Goal: Task Accomplishment & Management: Use online tool/utility

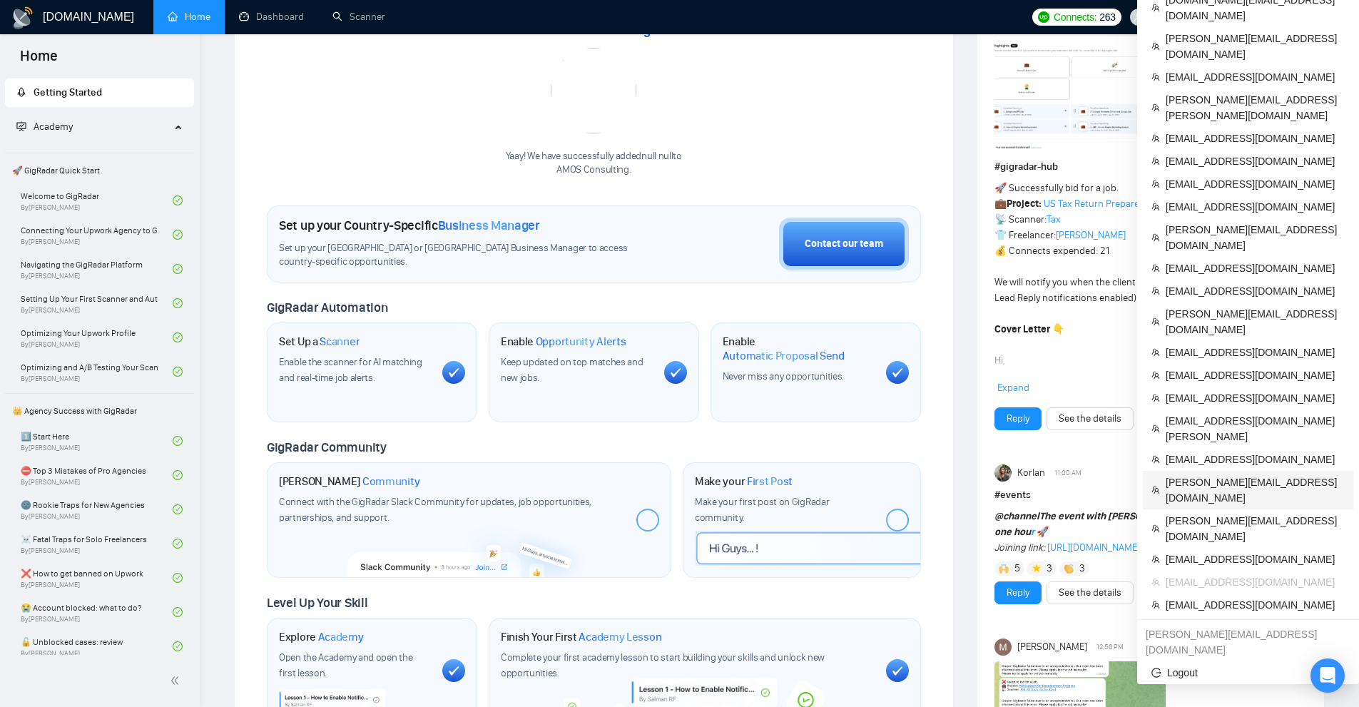
scroll to position [214, 0]
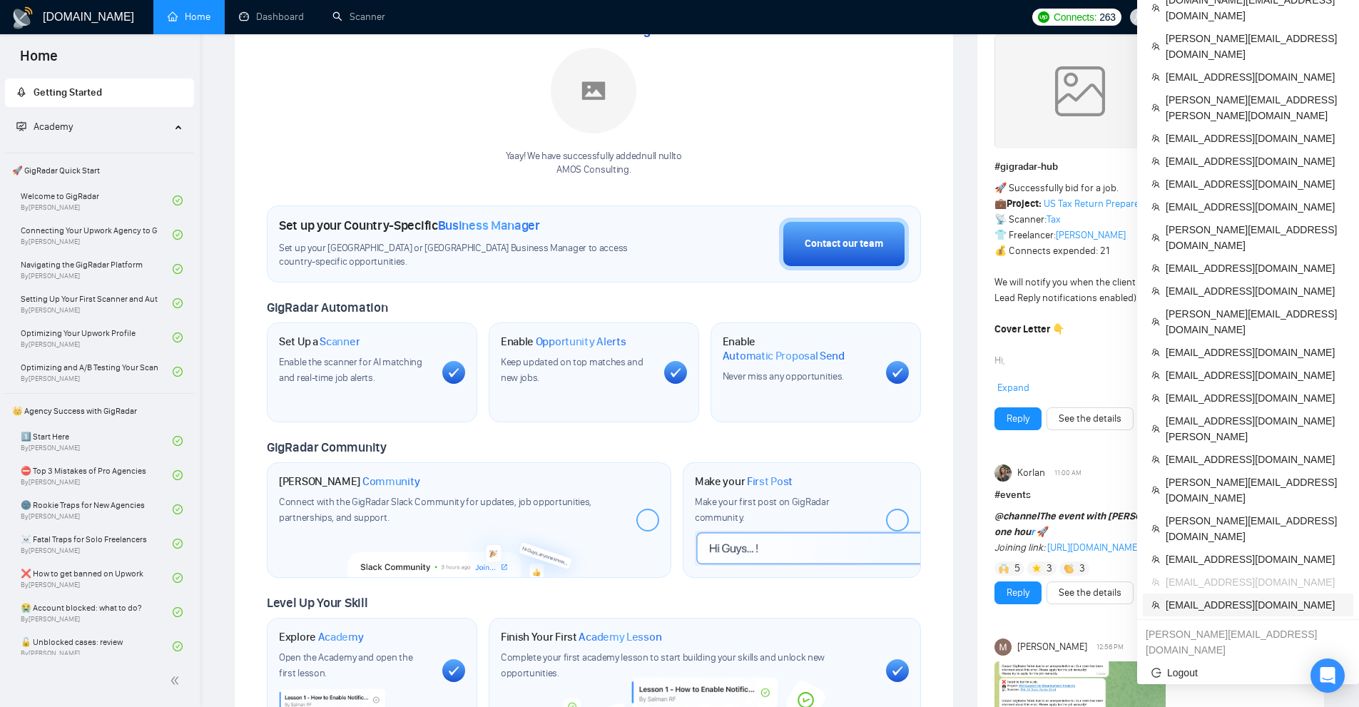
click at [1197, 597] on span "[EMAIL_ADDRESS][DOMAIN_NAME]" at bounding box center [1254, 605] width 179 height 16
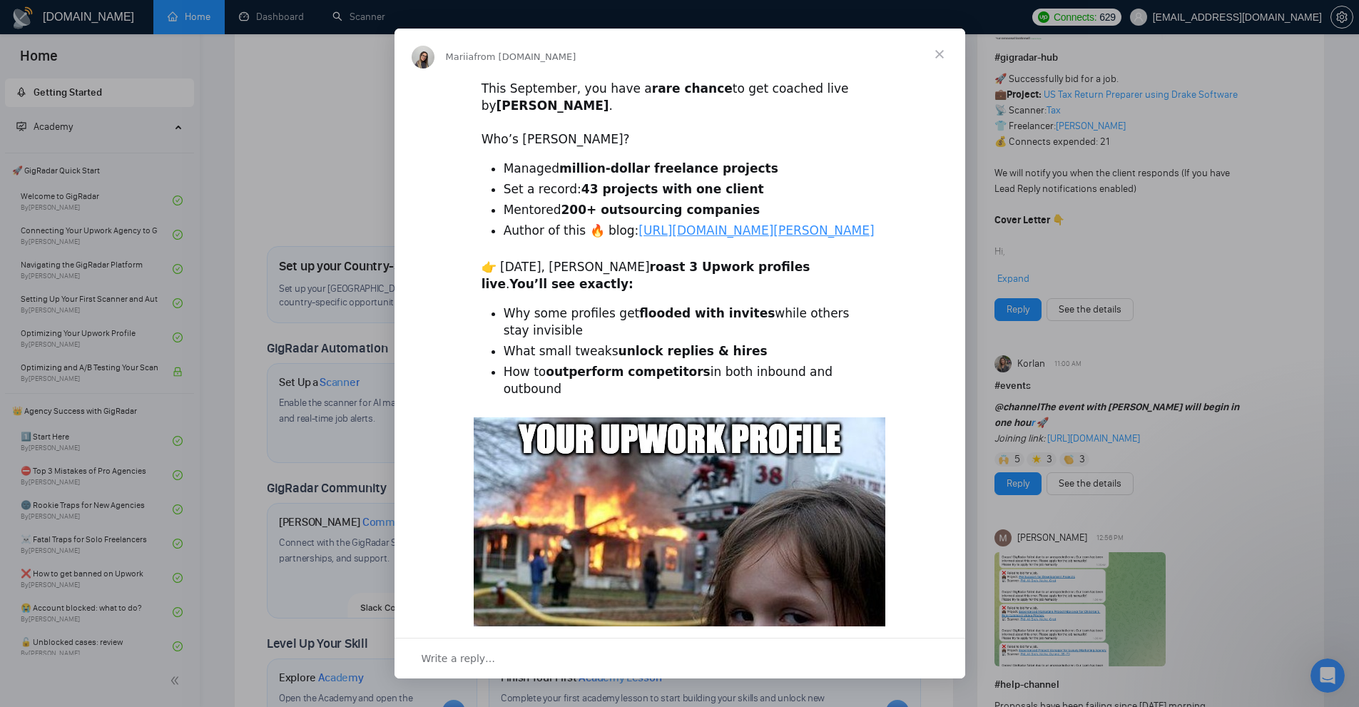
click at [319, 34] on div "Intercom messenger" at bounding box center [679, 353] width 1359 height 707
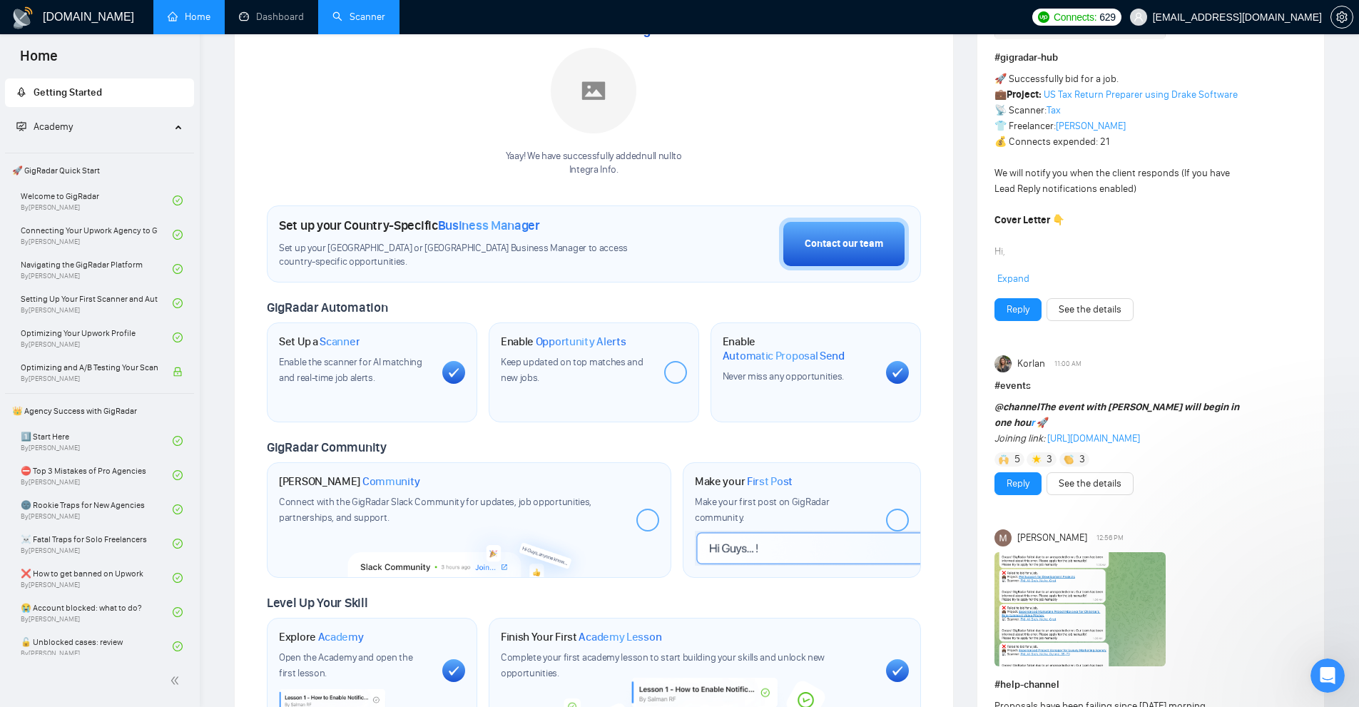
click at [362, 11] on link "Scanner" at bounding box center [358, 17] width 53 height 12
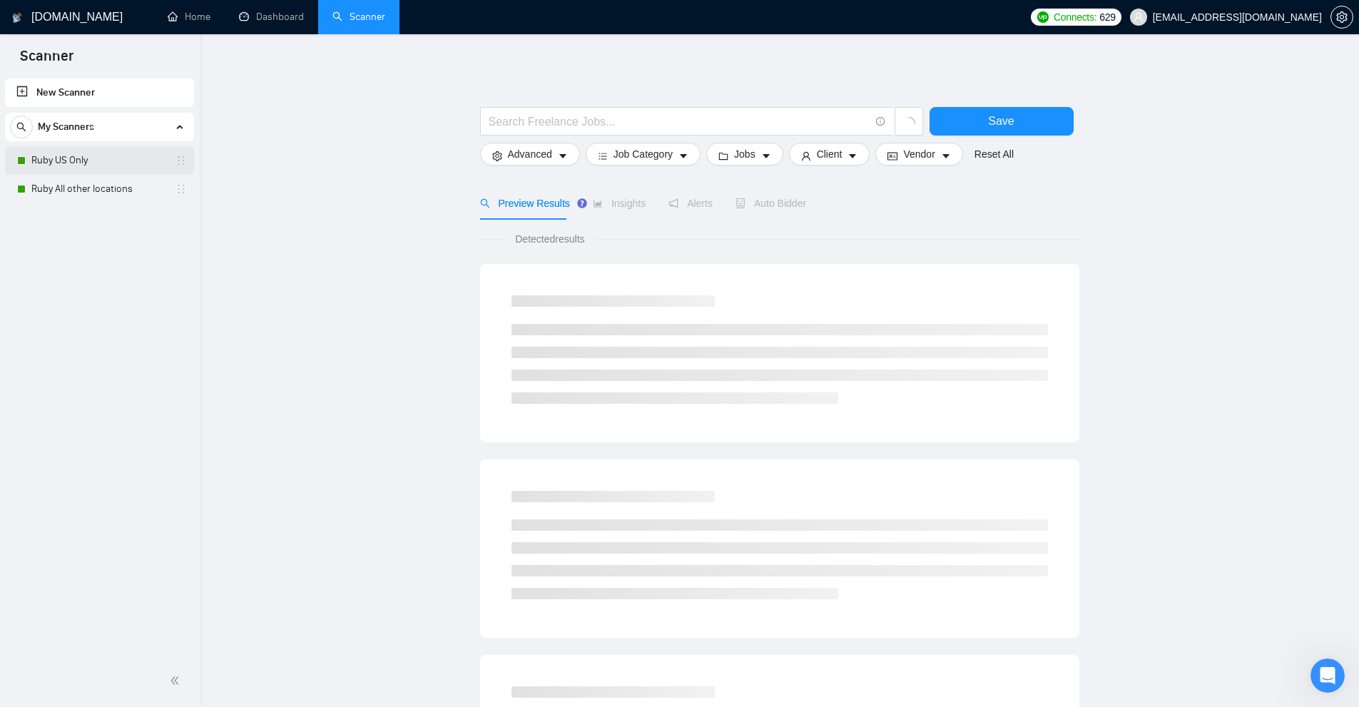
click at [58, 163] on link "Ruby US Only" at bounding box center [99, 160] width 136 height 29
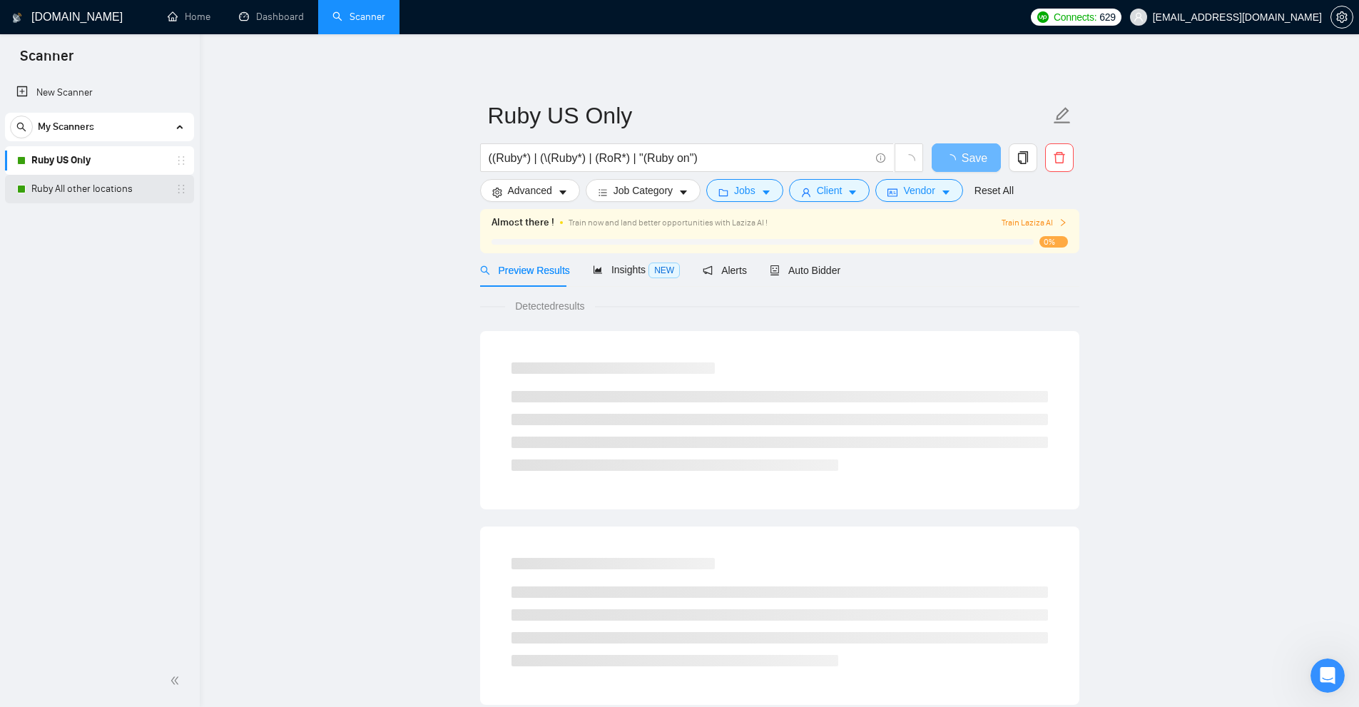
click at [113, 194] on link "Ruby All other locations" at bounding box center [99, 189] width 136 height 29
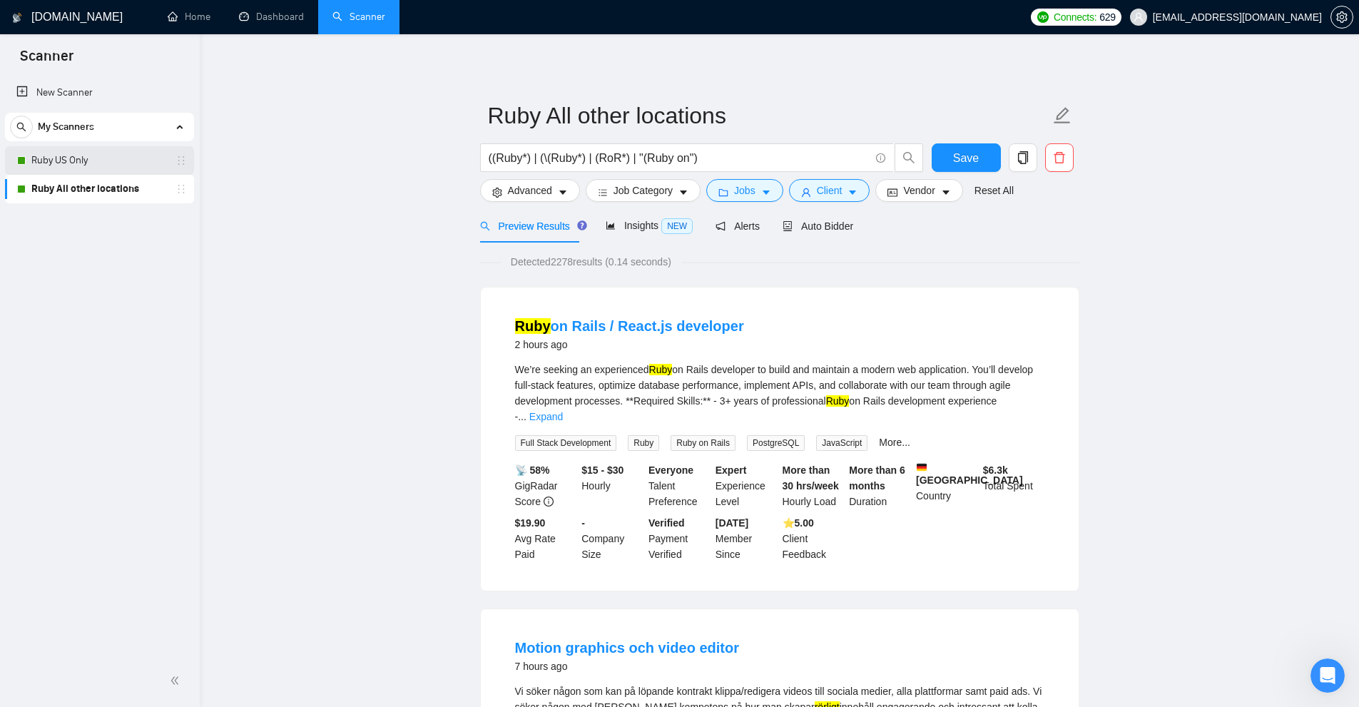
click at [126, 169] on link "Ruby US Only" at bounding box center [99, 160] width 136 height 29
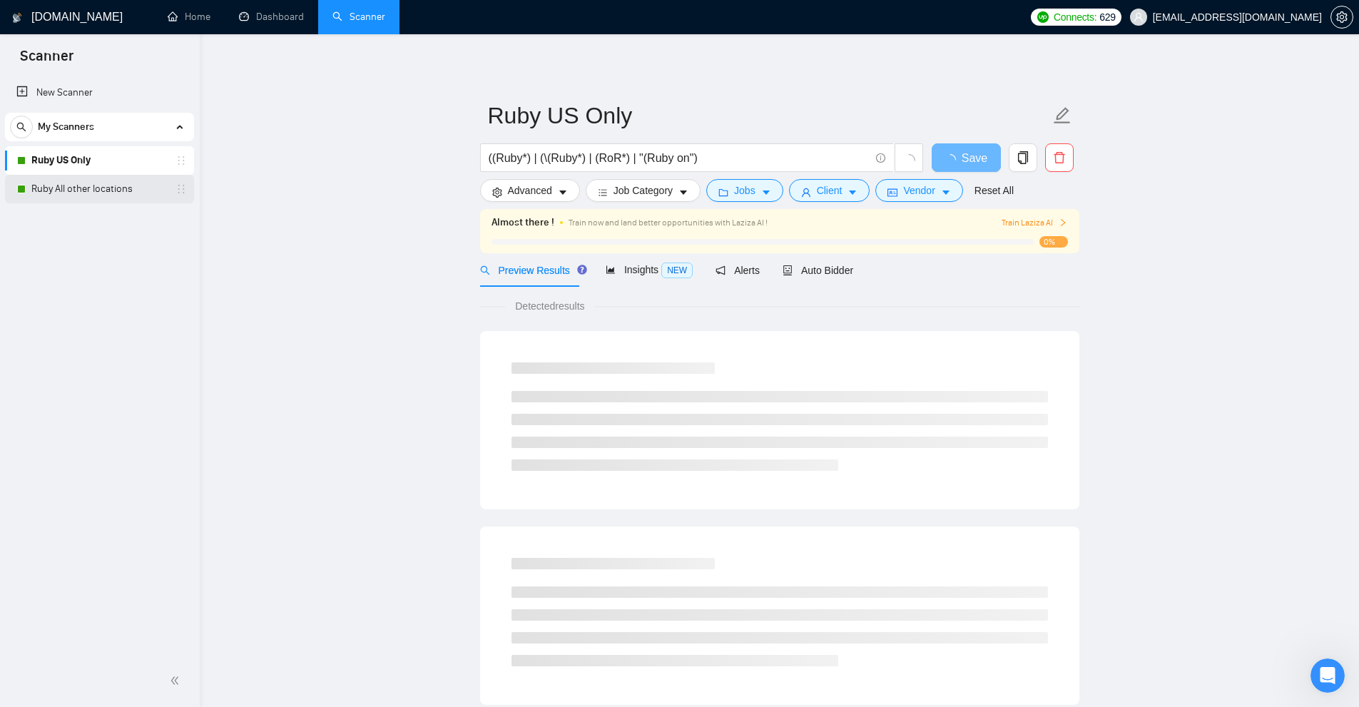
click at [112, 195] on link "Ruby All other locations" at bounding box center [99, 189] width 136 height 29
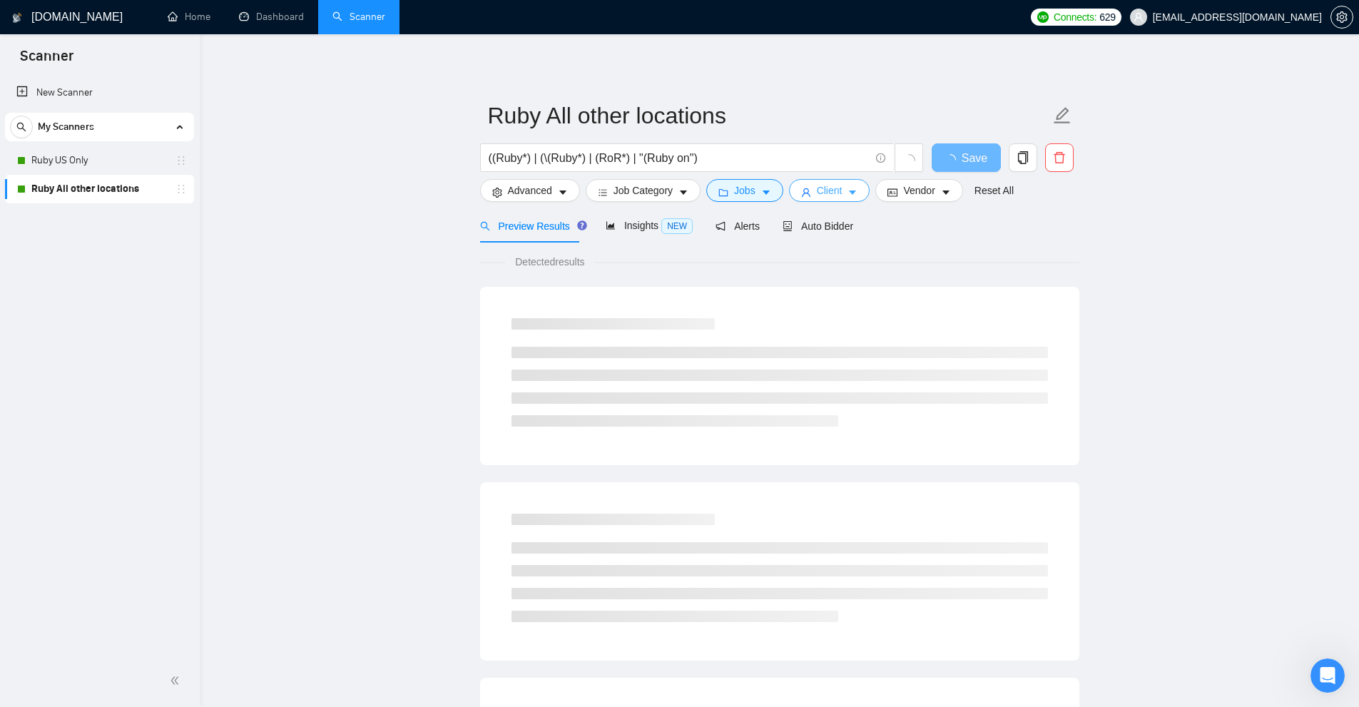
click at [859, 199] on button "Client" at bounding box center [829, 190] width 81 height 23
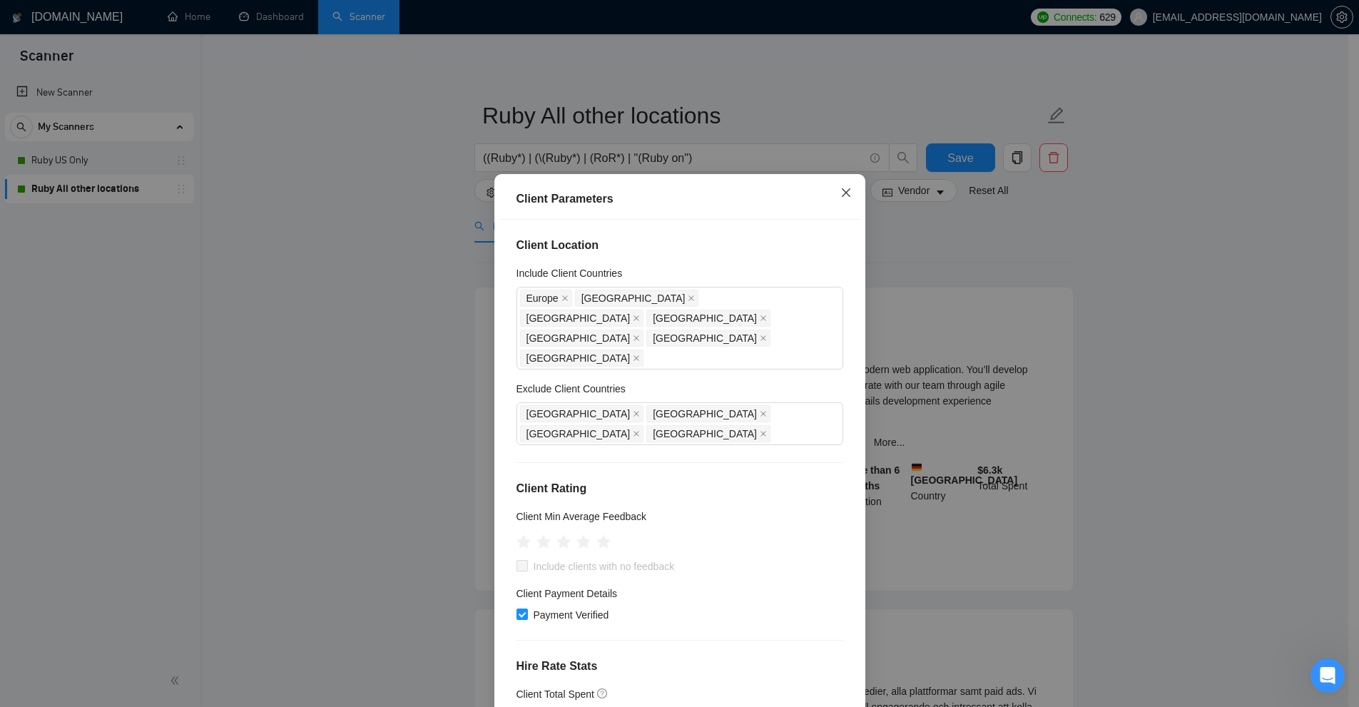
click at [840, 185] on span "Close" at bounding box center [846, 193] width 39 height 39
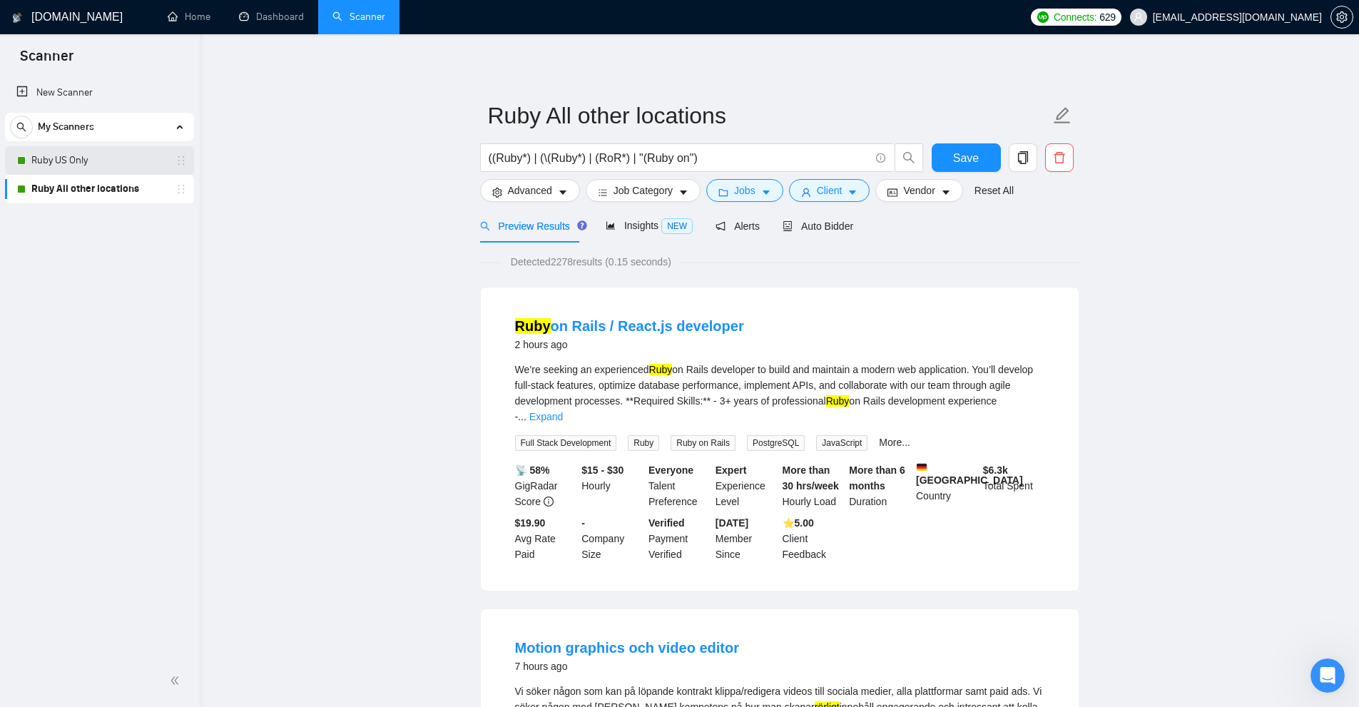
click at [114, 164] on link "Ruby US Only" at bounding box center [99, 160] width 136 height 29
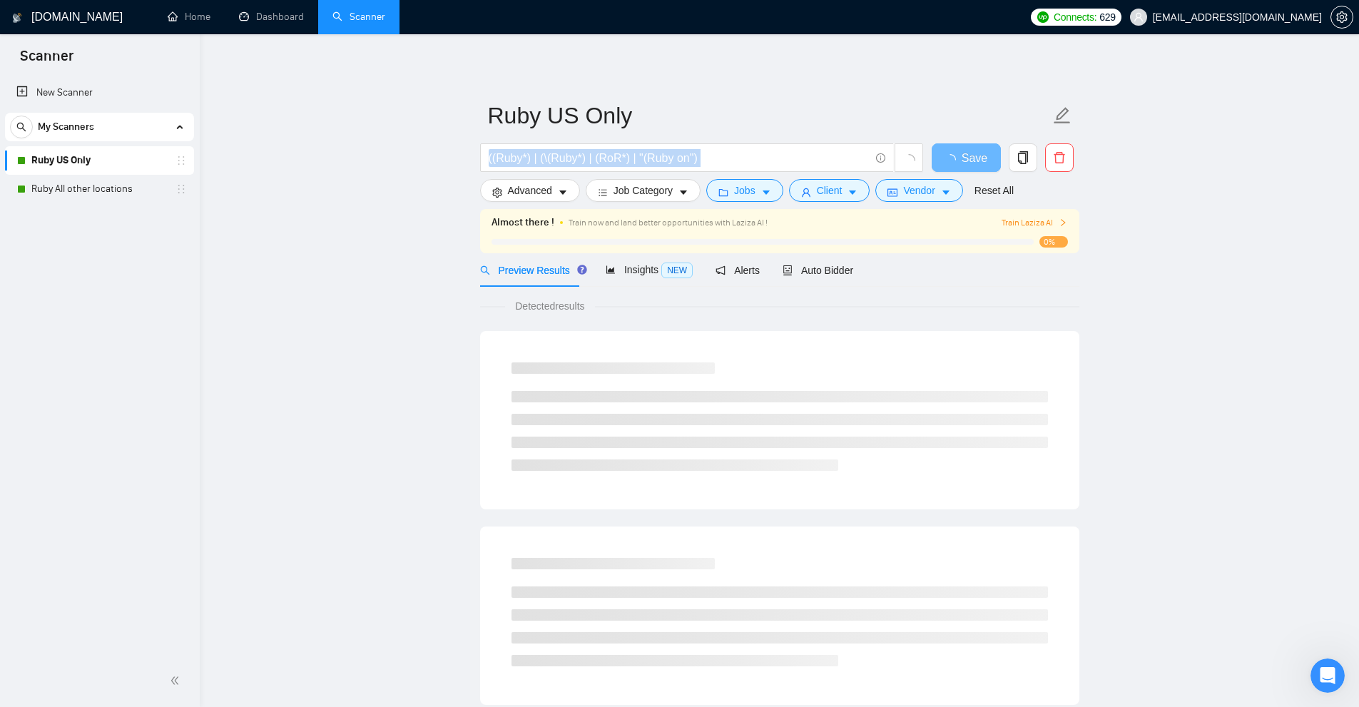
click at [859, 179] on form "Ruby US Only ((Ruby*) | (\(Ruby*) | (RoR*) | "(Ruby on") Save Advanced Job Cate…" at bounding box center [779, 151] width 599 height 116
click at [895, 188] on button "Vendor" at bounding box center [918, 190] width 87 height 23
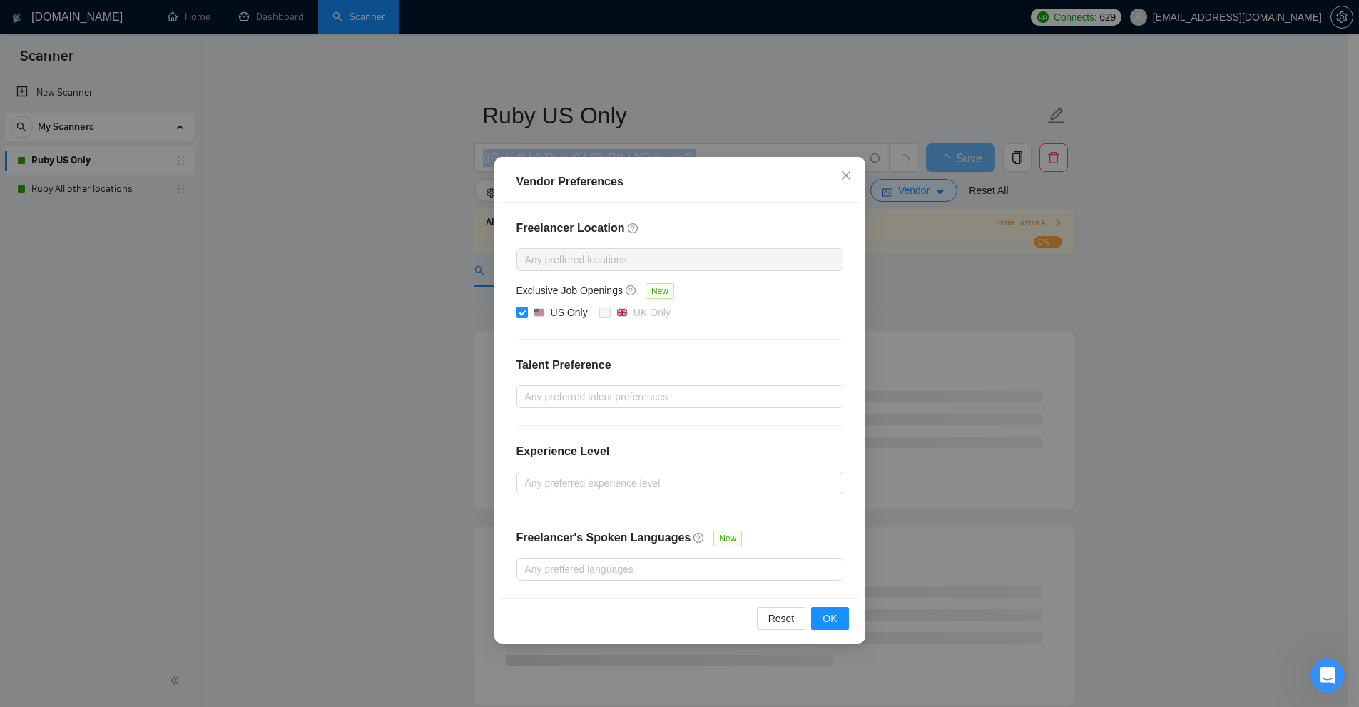
click at [820, 97] on div "Vendor Preferences Freelancer Location Any preffered locations Exclusive Job Op…" at bounding box center [679, 353] width 1359 height 707
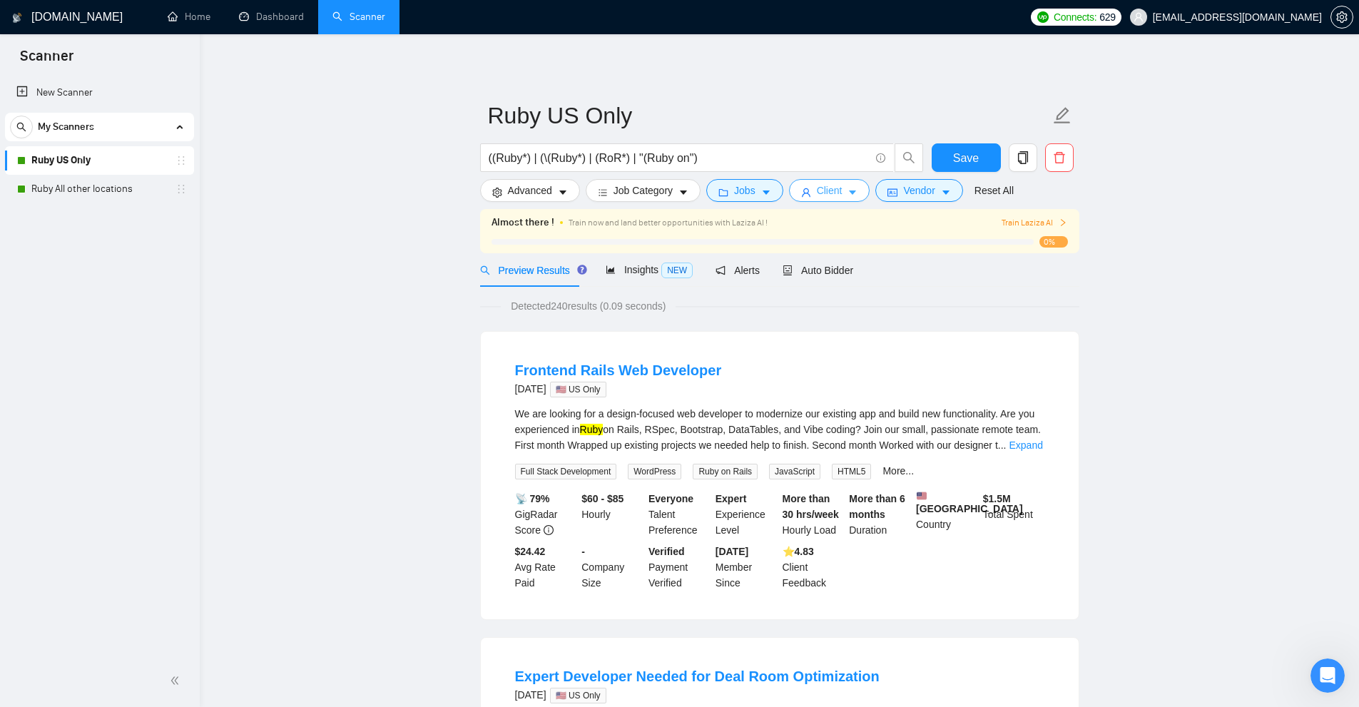
click at [823, 199] on button "Client" at bounding box center [829, 190] width 81 height 23
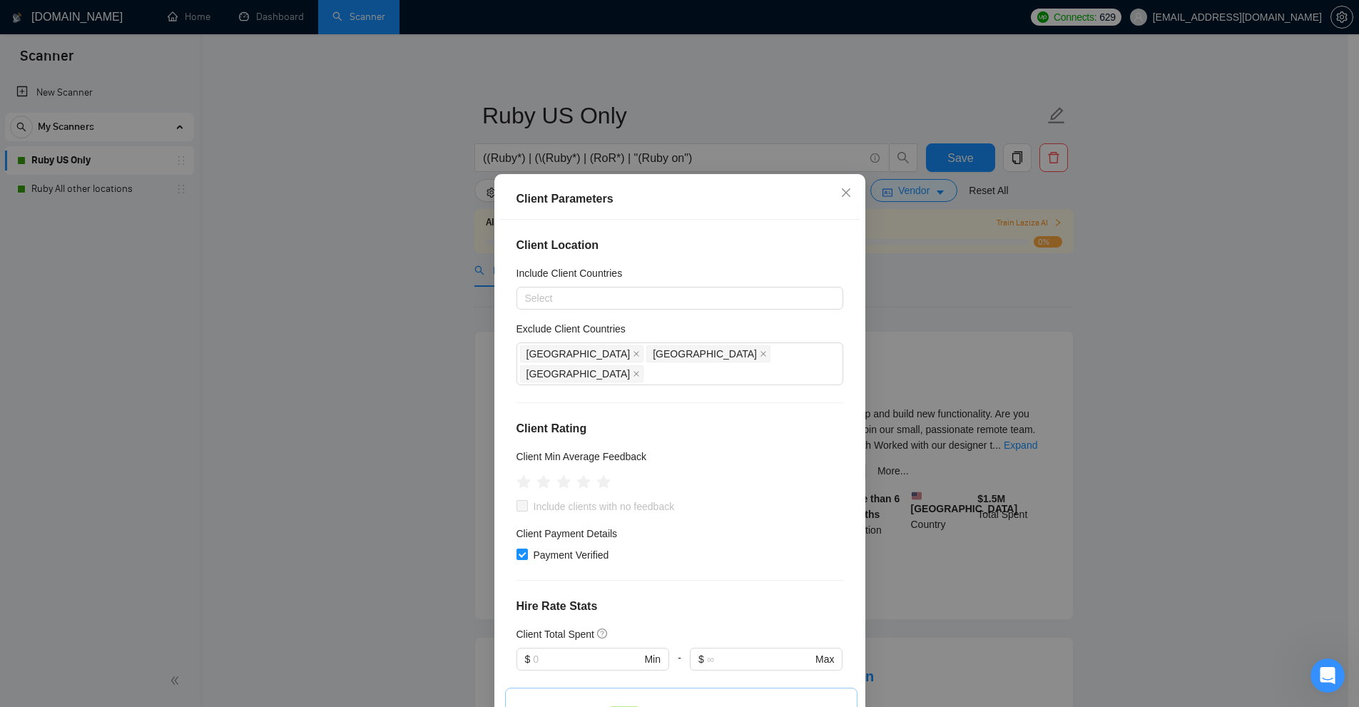
click at [779, 113] on div "Client Parameters Client Location Include Client Countries Select Exclude Clien…" at bounding box center [679, 353] width 1359 height 707
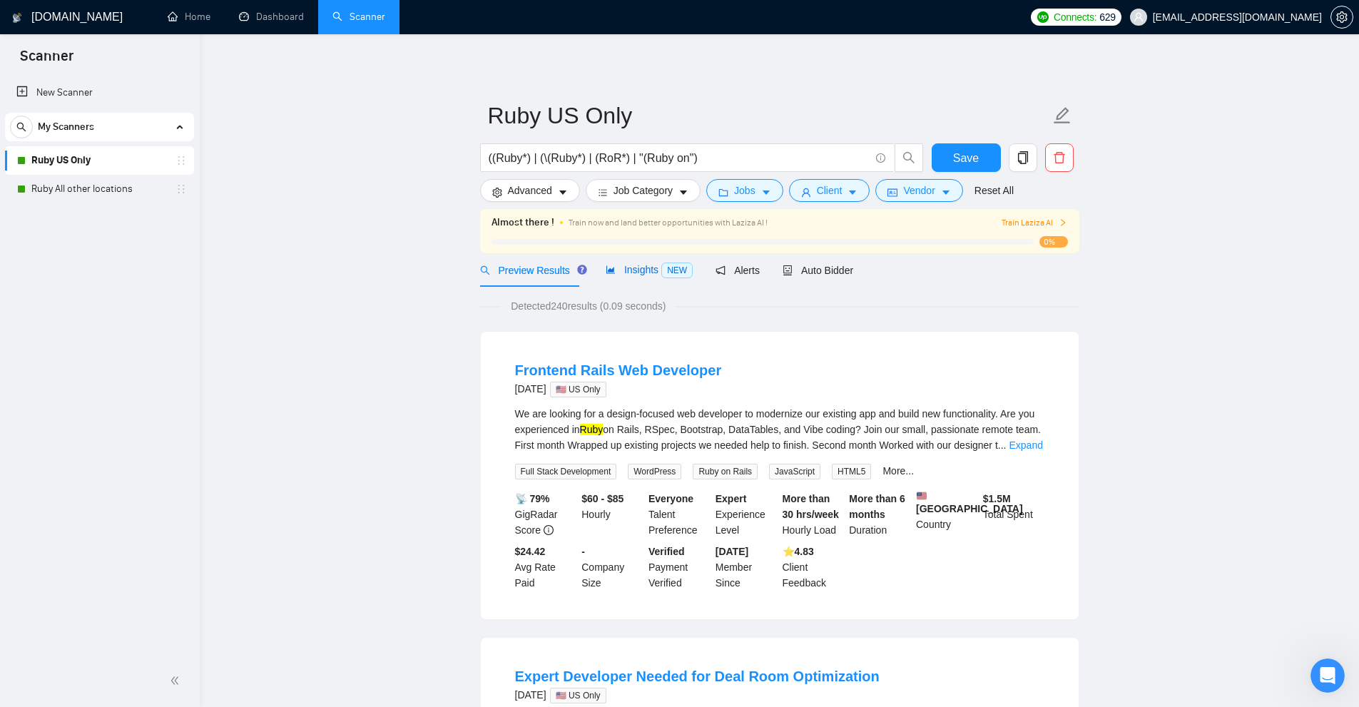
click at [625, 275] on span "Insights NEW" at bounding box center [648, 269] width 87 height 11
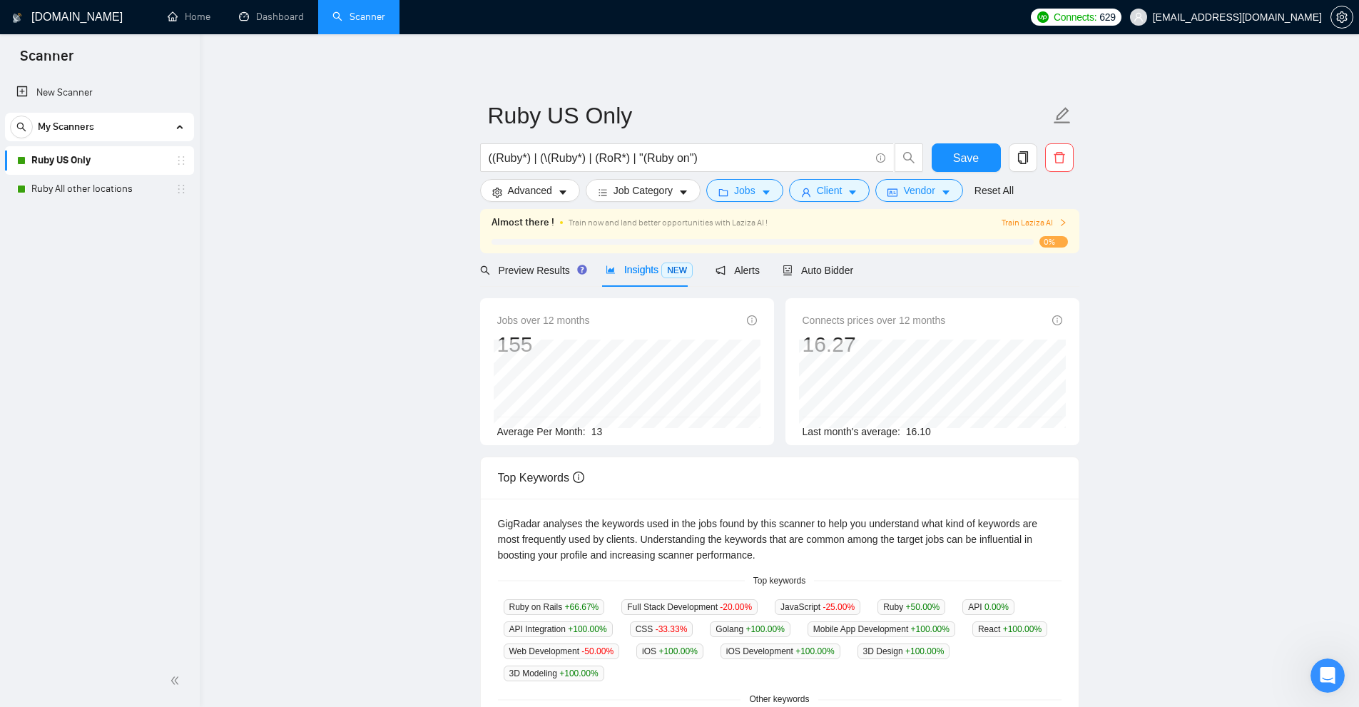
click at [633, 277] on div "Insights NEW" at bounding box center [648, 270] width 87 height 16
click at [93, 198] on link "Ruby All other locations" at bounding box center [99, 189] width 136 height 29
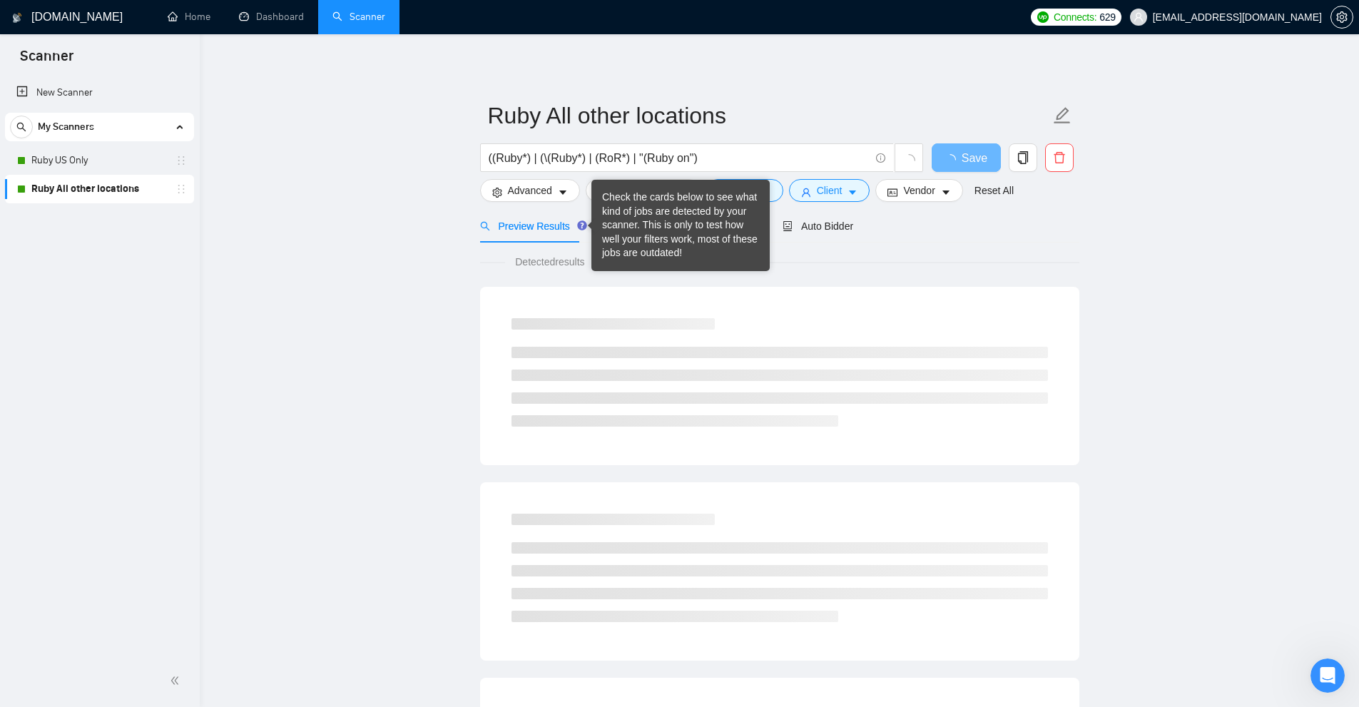
click at [628, 231] on div "Check the cards below to see what kind of jobs are detected by your scanner. Th…" at bounding box center [680, 225] width 157 height 70
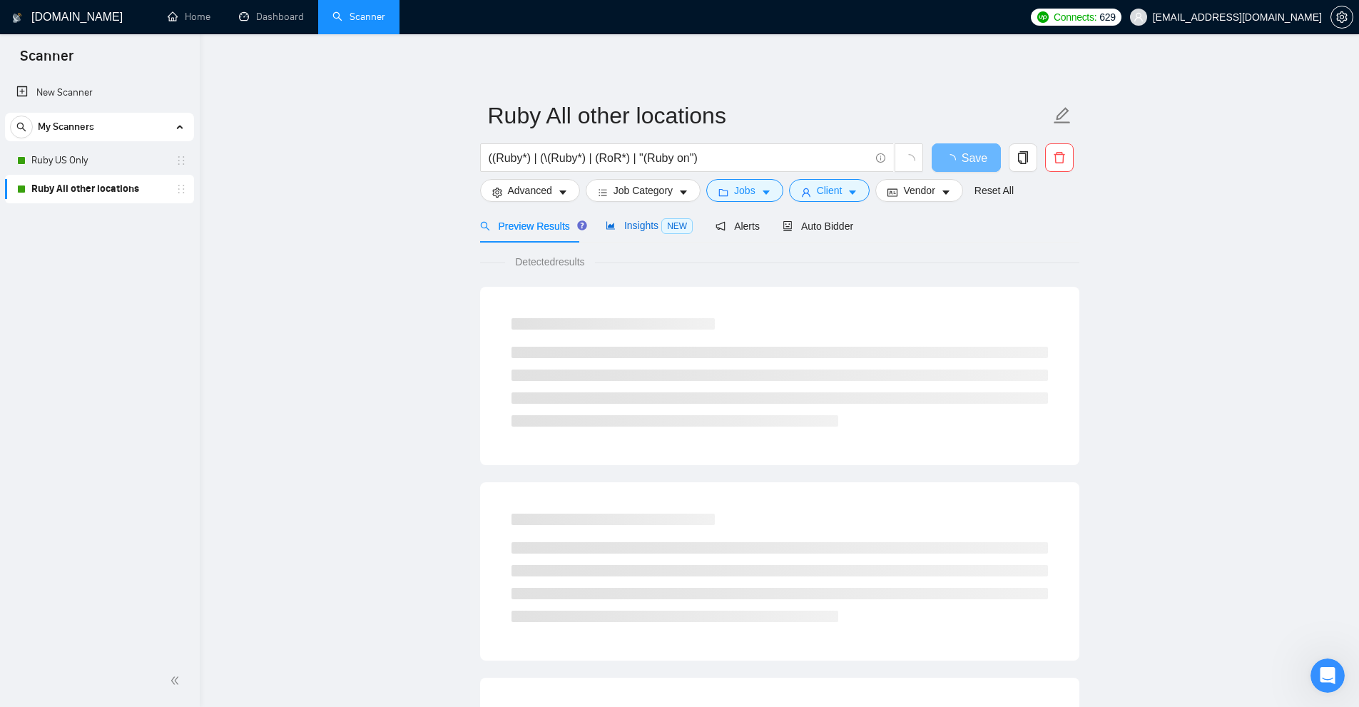
click at [669, 229] on span "NEW" at bounding box center [676, 226] width 31 height 16
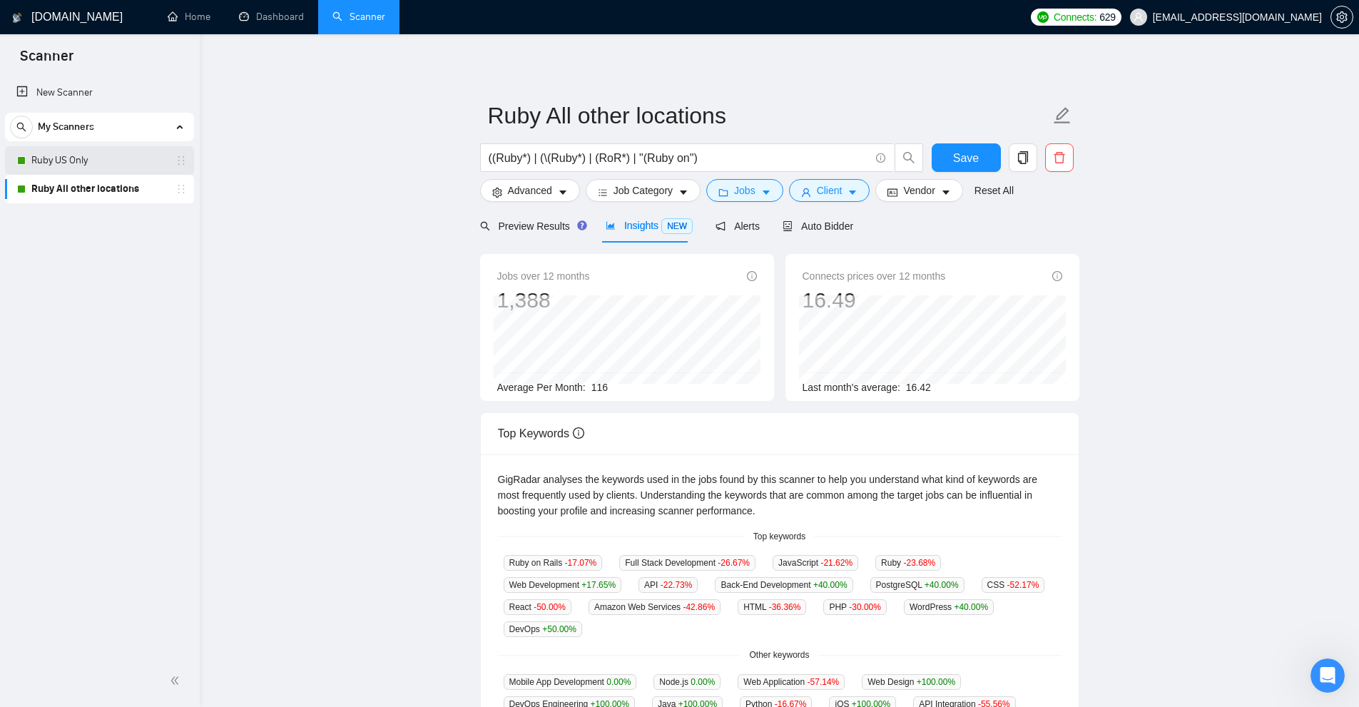
click at [112, 159] on link "Ruby US Only" at bounding box center [99, 160] width 136 height 29
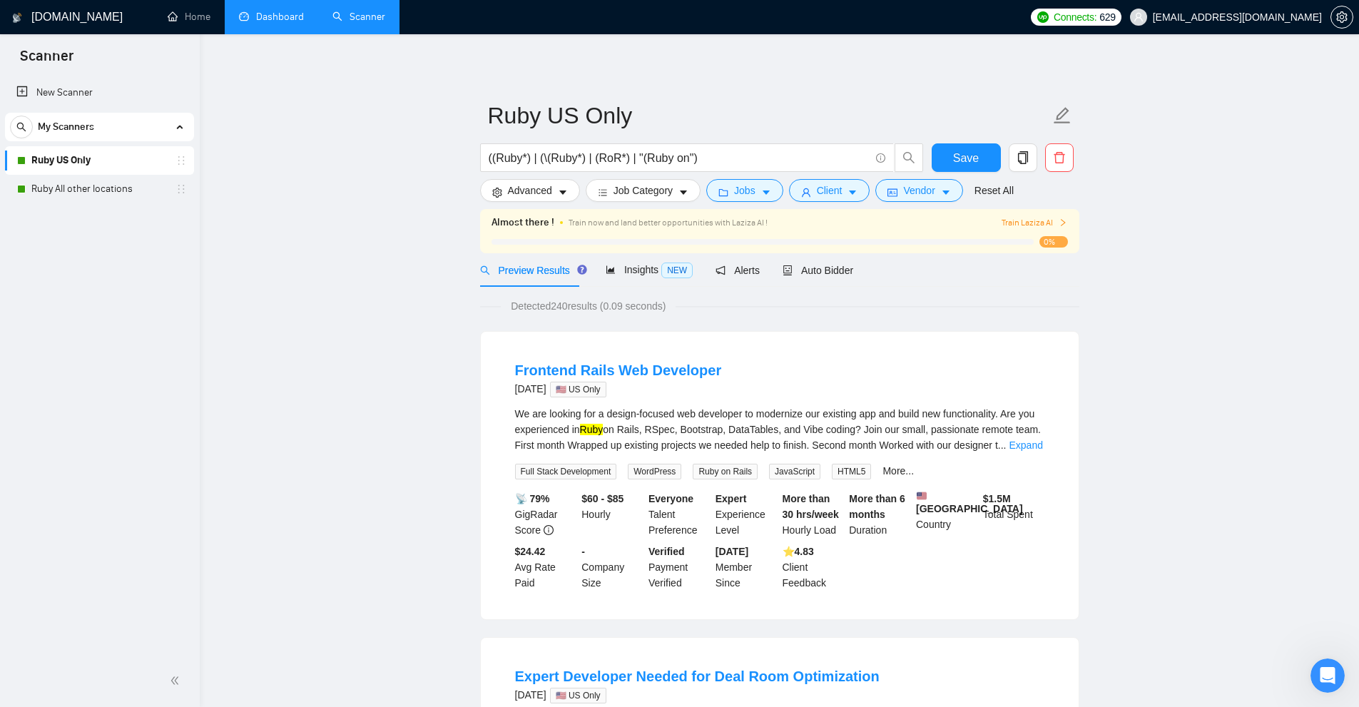
click at [282, 12] on link "Dashboard" at bounding box center [271, 17] width 65 height 12
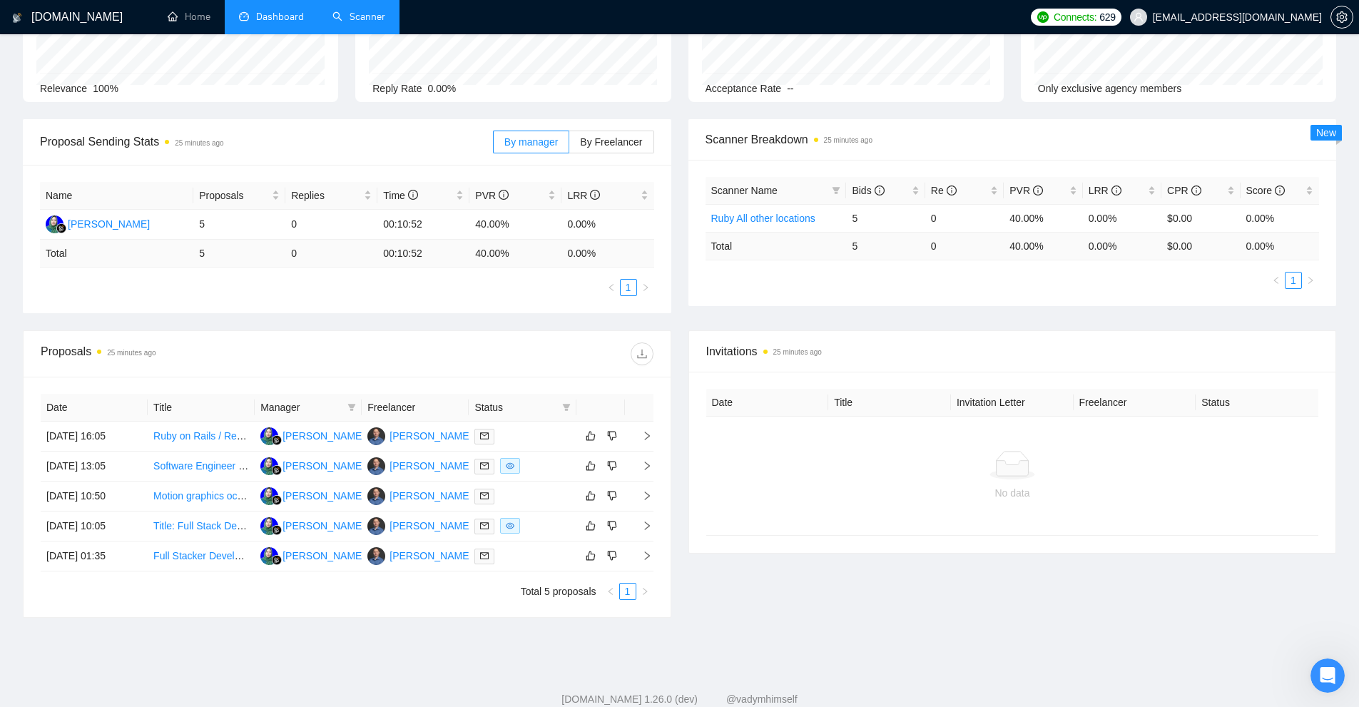
scroll to position [163, 0]
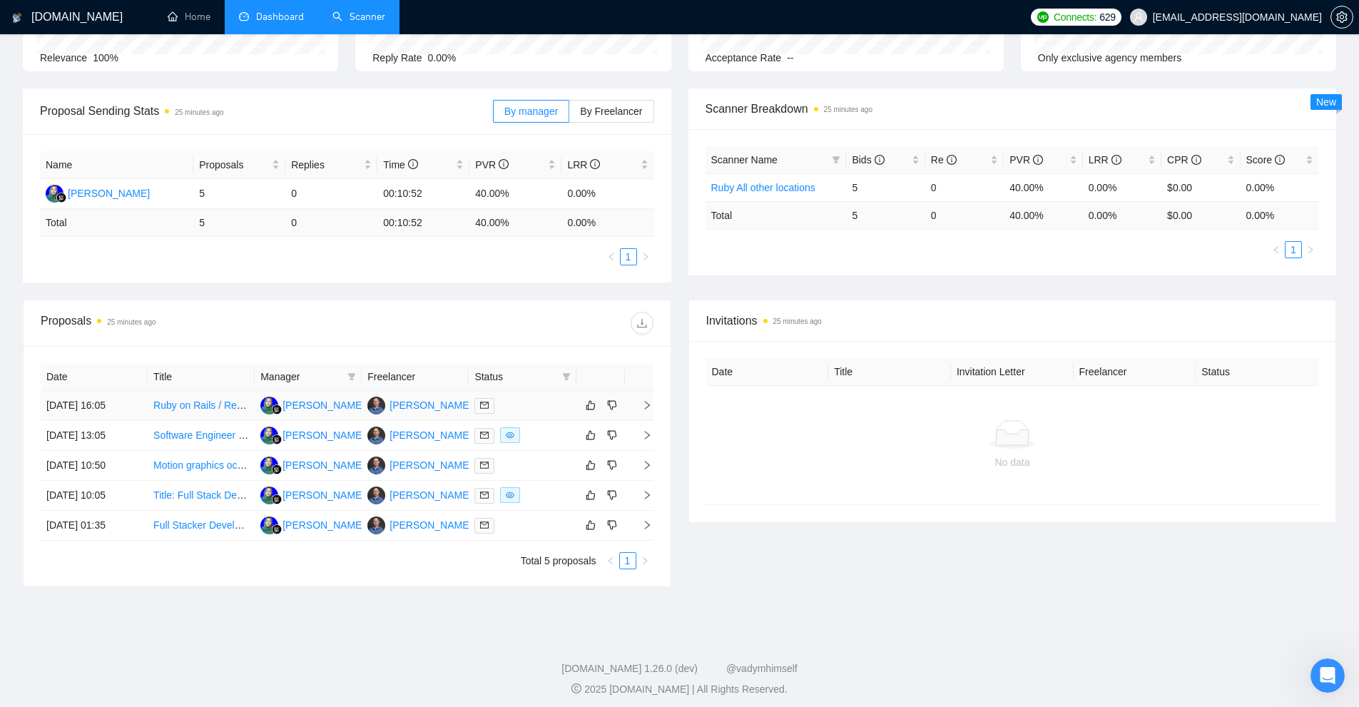
click at [197, 416] on td "Ruby on Rails / React.js developer" at bounding box center [201, 406] width 107 height 30
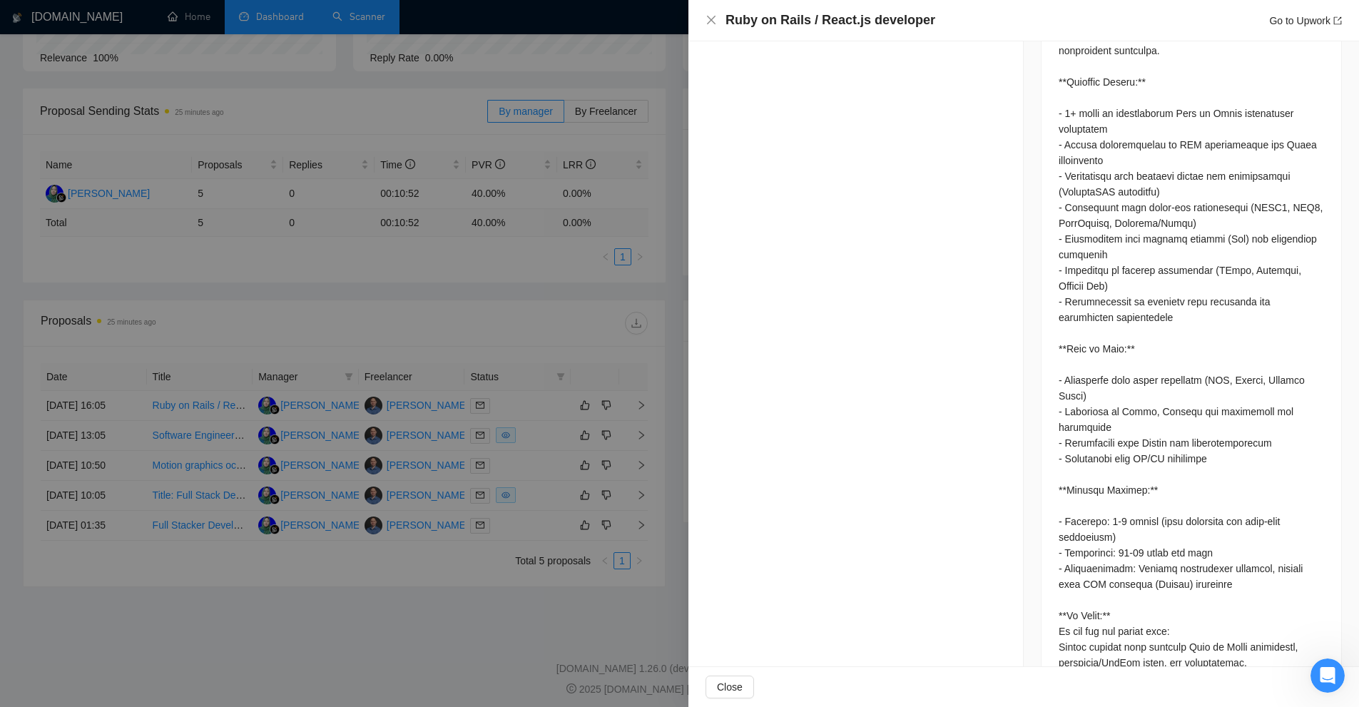
scroll to position [722, 0]
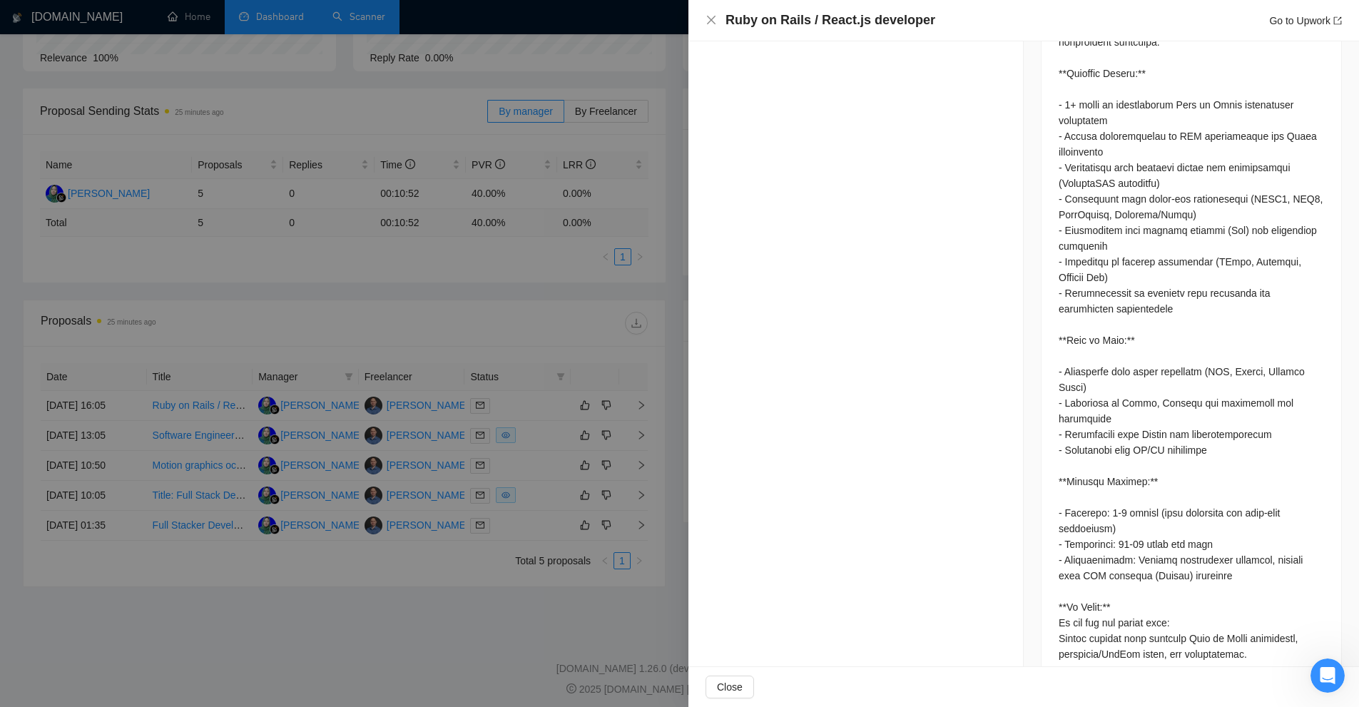
click at [386, 327] on div at bounding box center [679, 353] width 1359 height 707
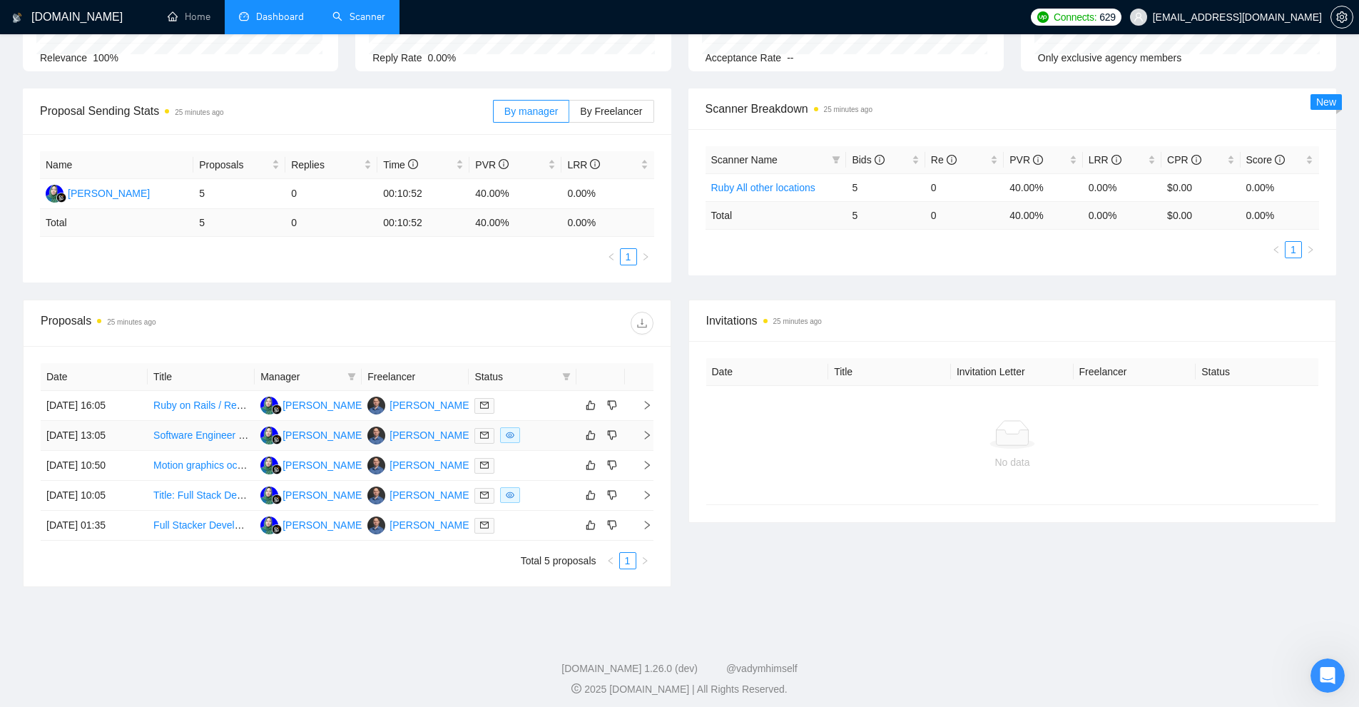
click at [532, 436] on div at bounding box center [522, 435] width 96 height 16
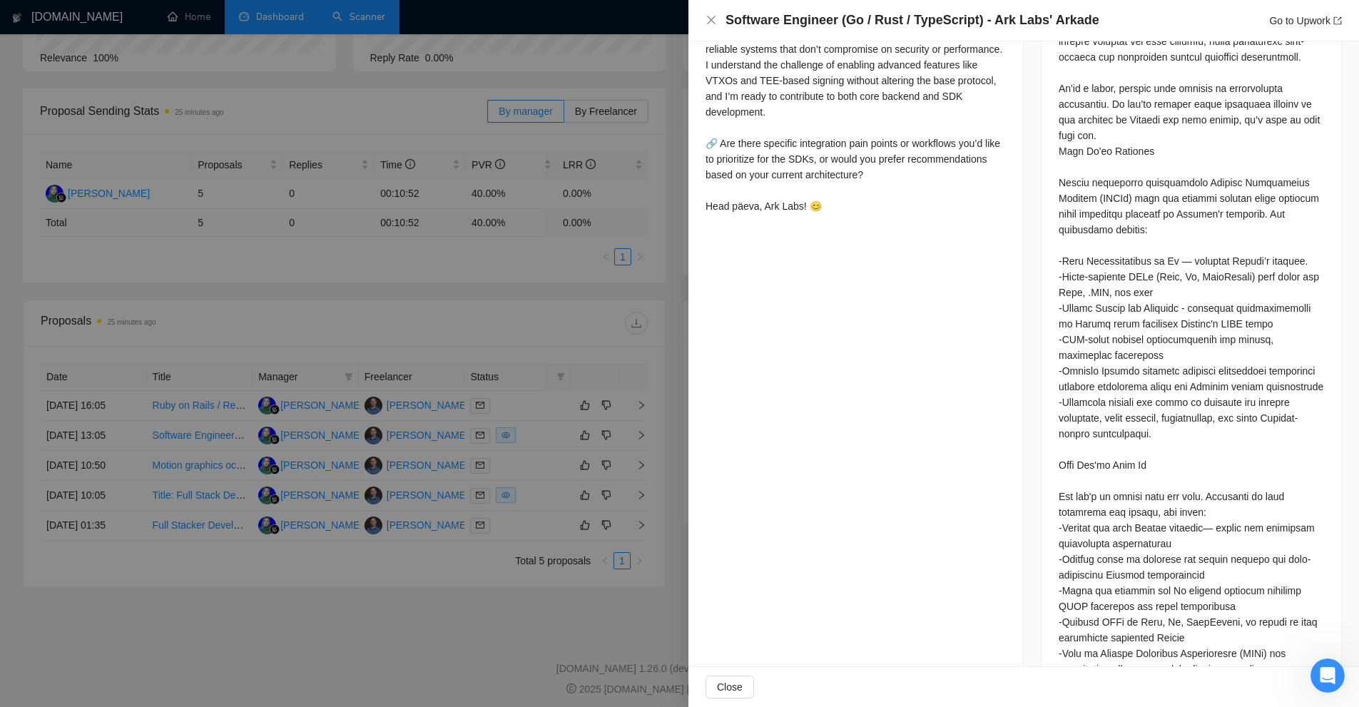
scroll to position [365, 0]
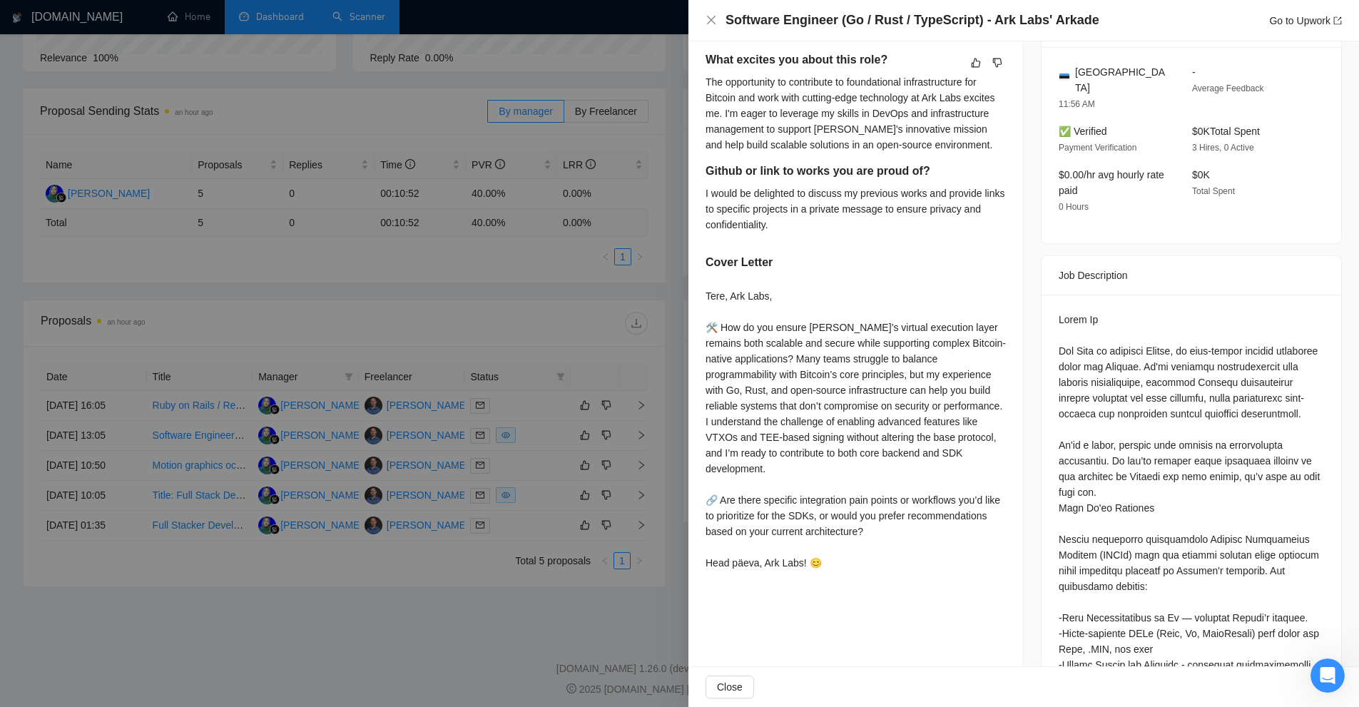
click at [520, 120] on div at bounding box center [679, 353] width 1359 height 707
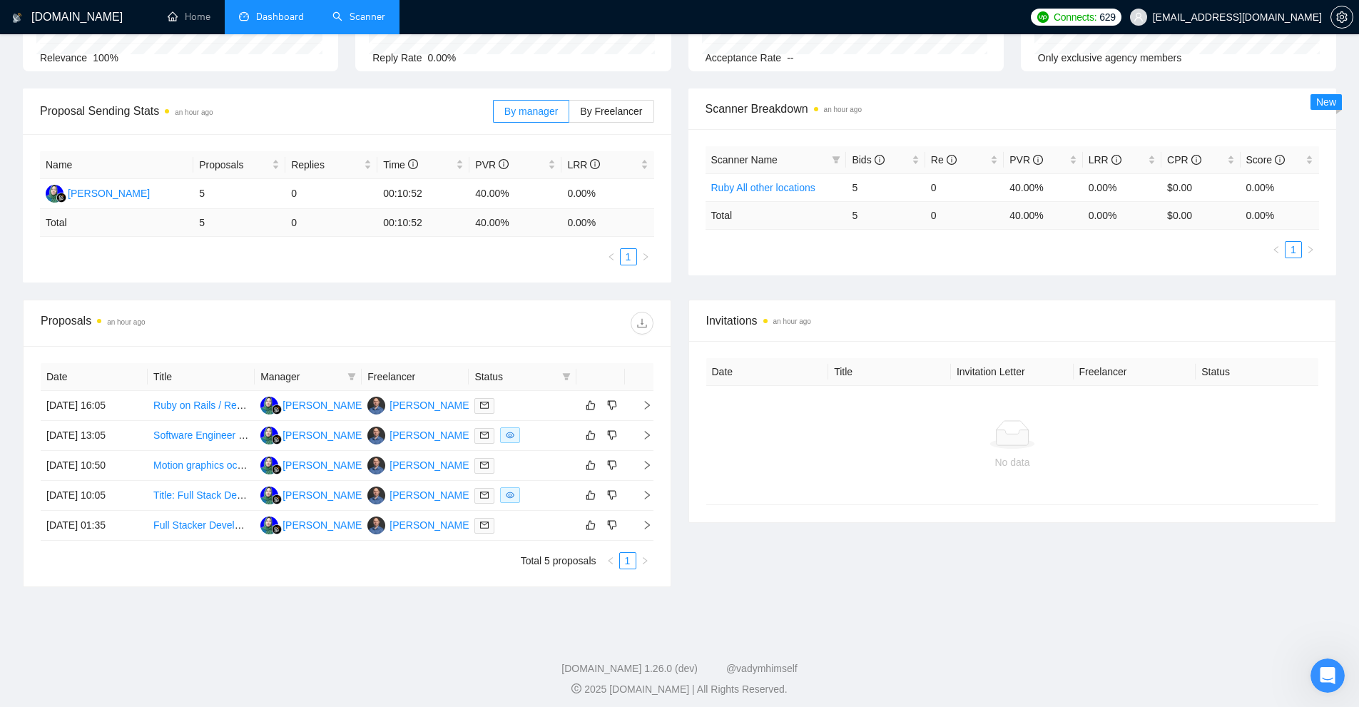
scroll to position [0, 0]
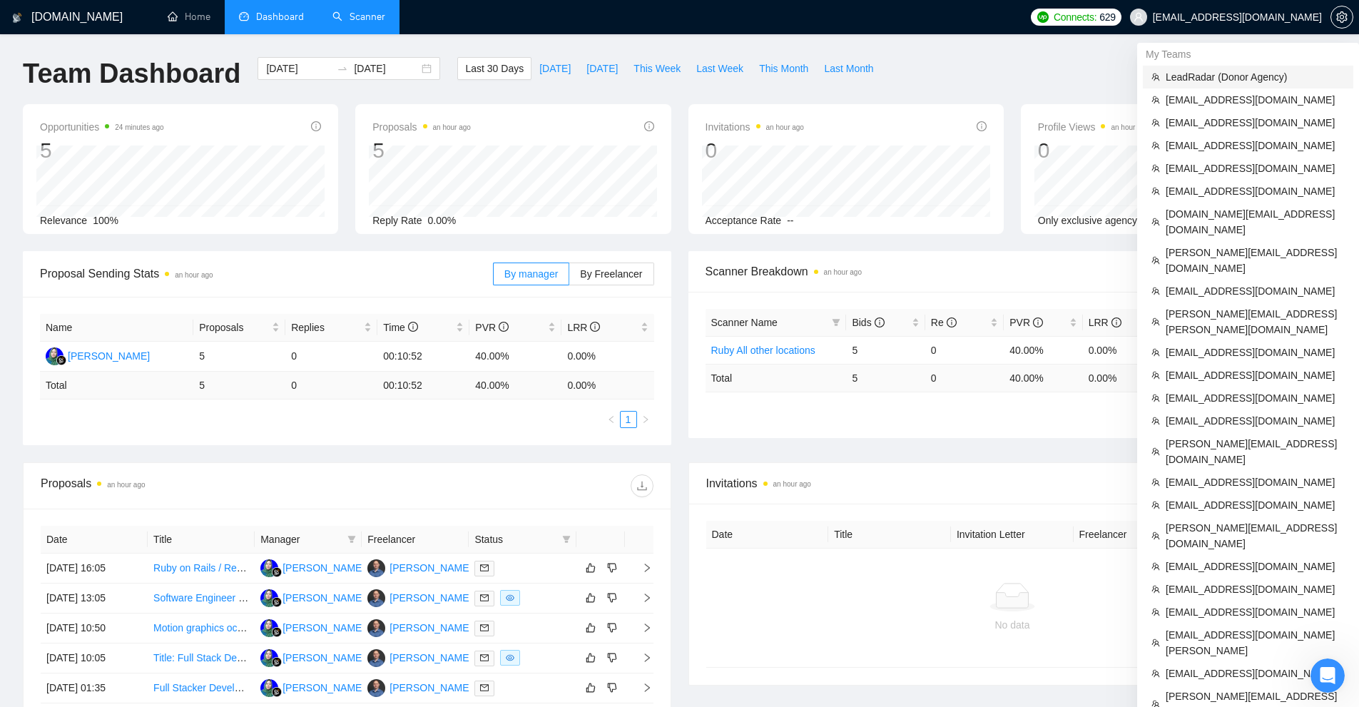
click at [1217, 75] on span "LeadRadar (Donor Agency)" at bounding box center [1254, 77] width 179 height 16
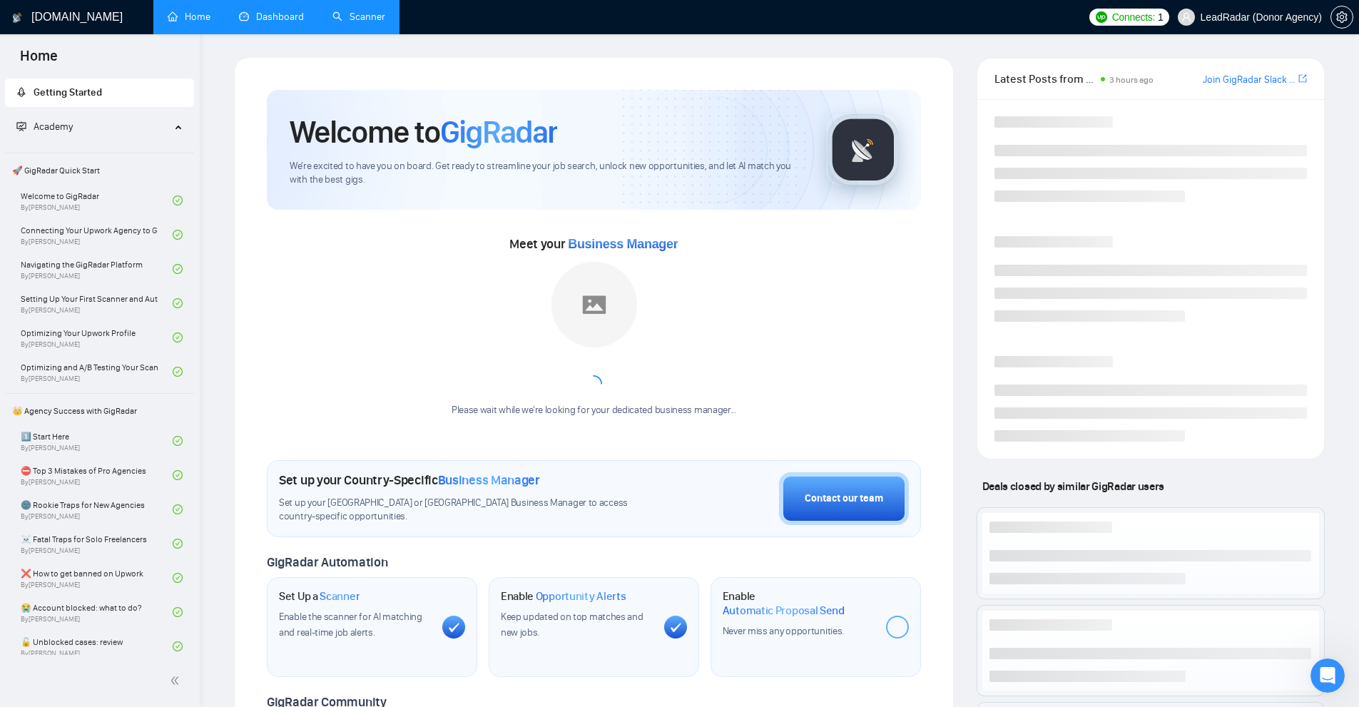
click at [239, 16] on link "Dashboard" at bounding box center [271, 17] width 65 height 12
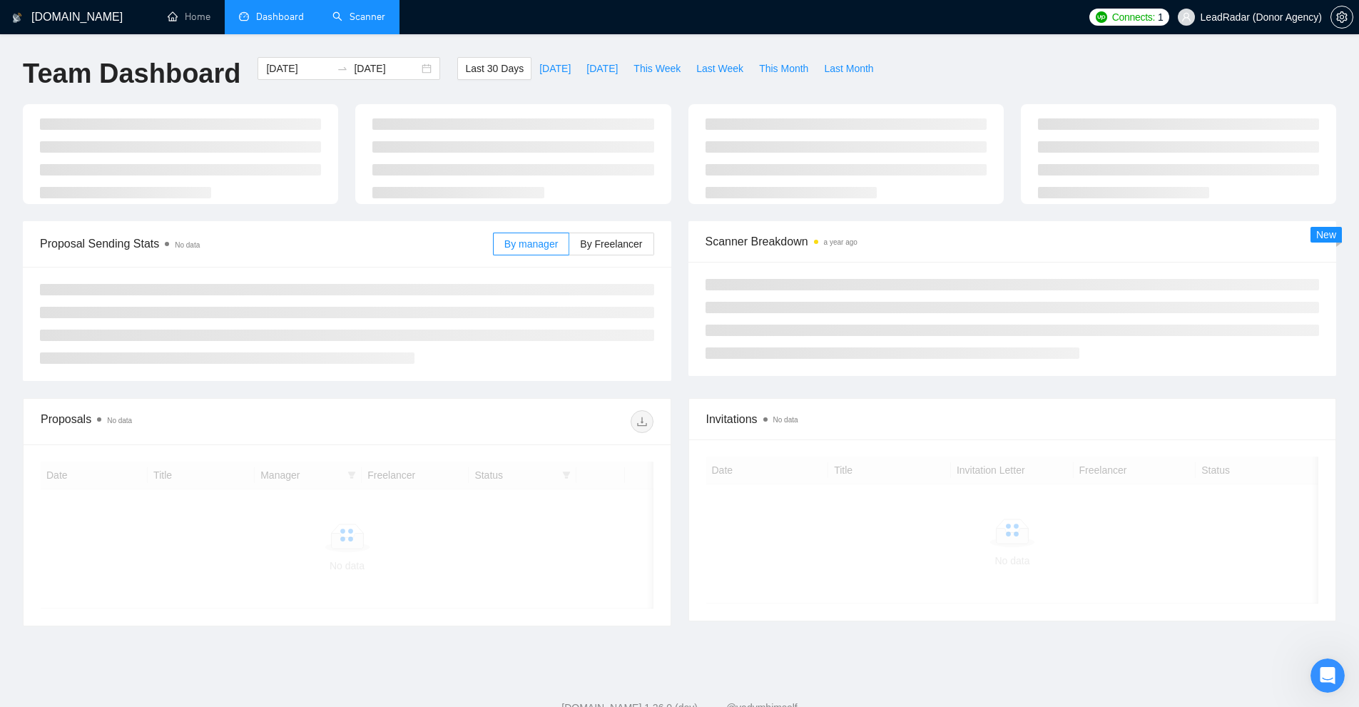
click at [351, 23] on link "Scanner" at bounding box center [358, 17] width 53 height 12
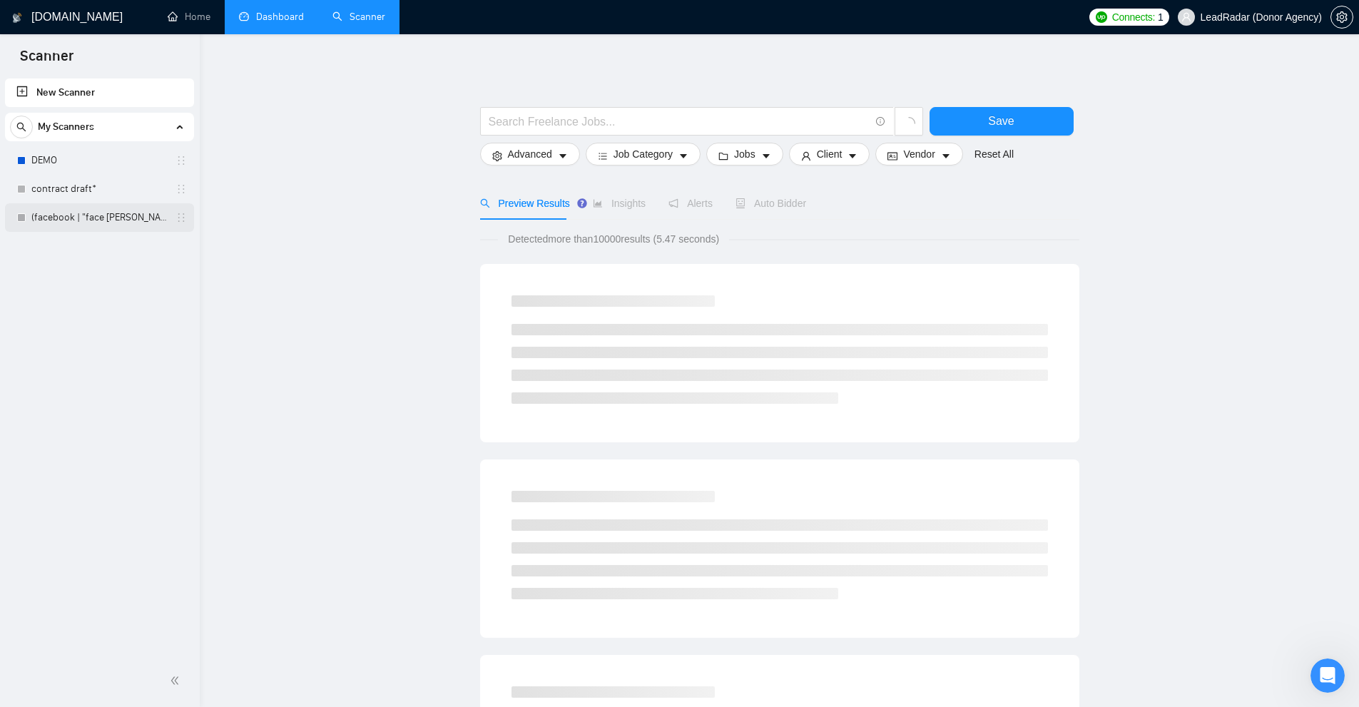
click at [94, 218] on link "(facebook | "face [PERSON_NAME]" at bounding box center [99, 217] width 136 height 29
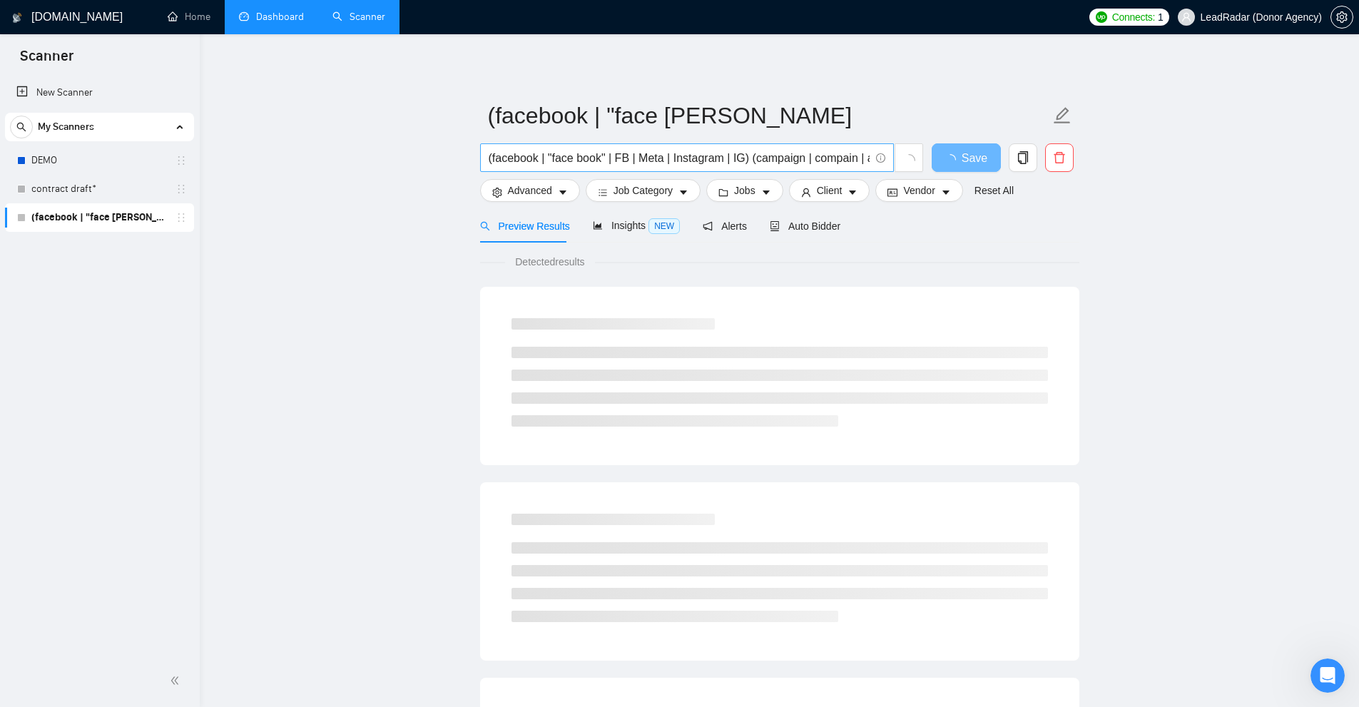
scroll to position [0, 198]
click at [1059, 164] on icon "delete" at bounding box center [1059, 157] width 13 height 13
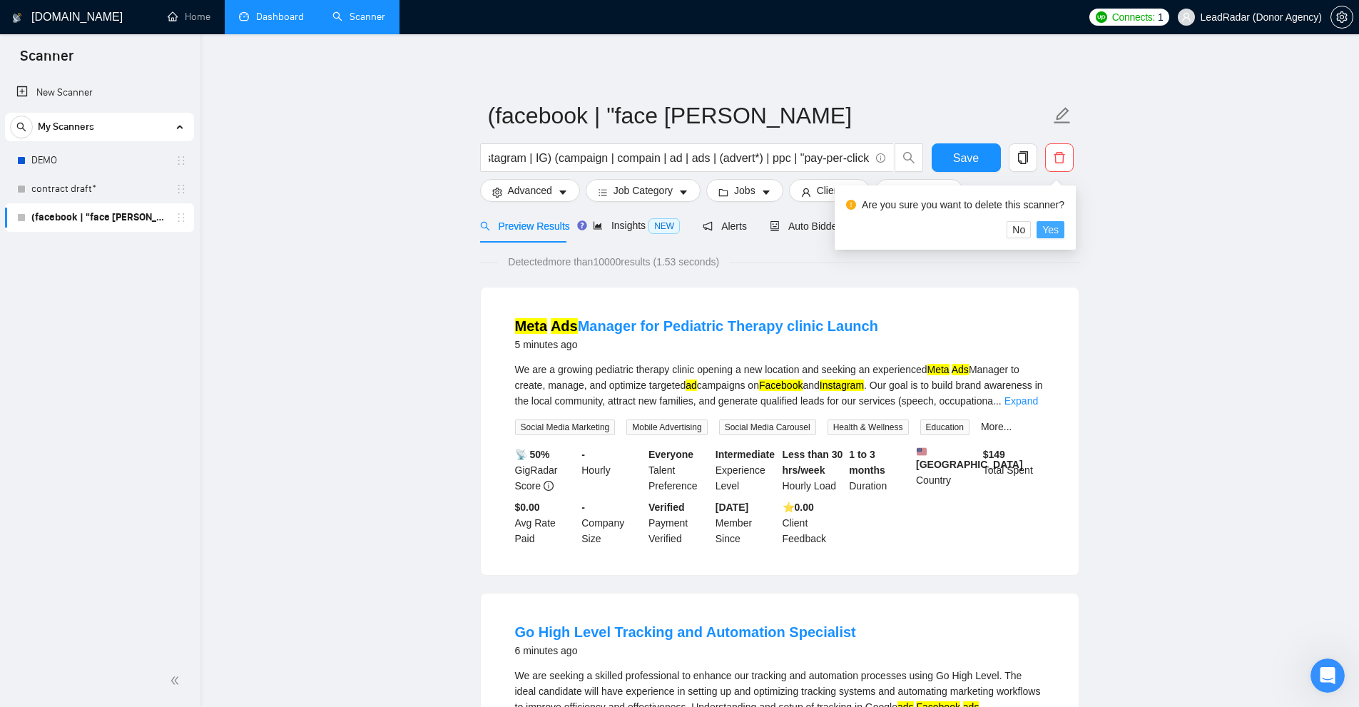
click at [1053, 232] on span "Yes" at bounding box center [1050, 230] width 16 height 16
click at [79, 187] on link "contract draft*" at bounding box center [99, 189] width 136 height 29
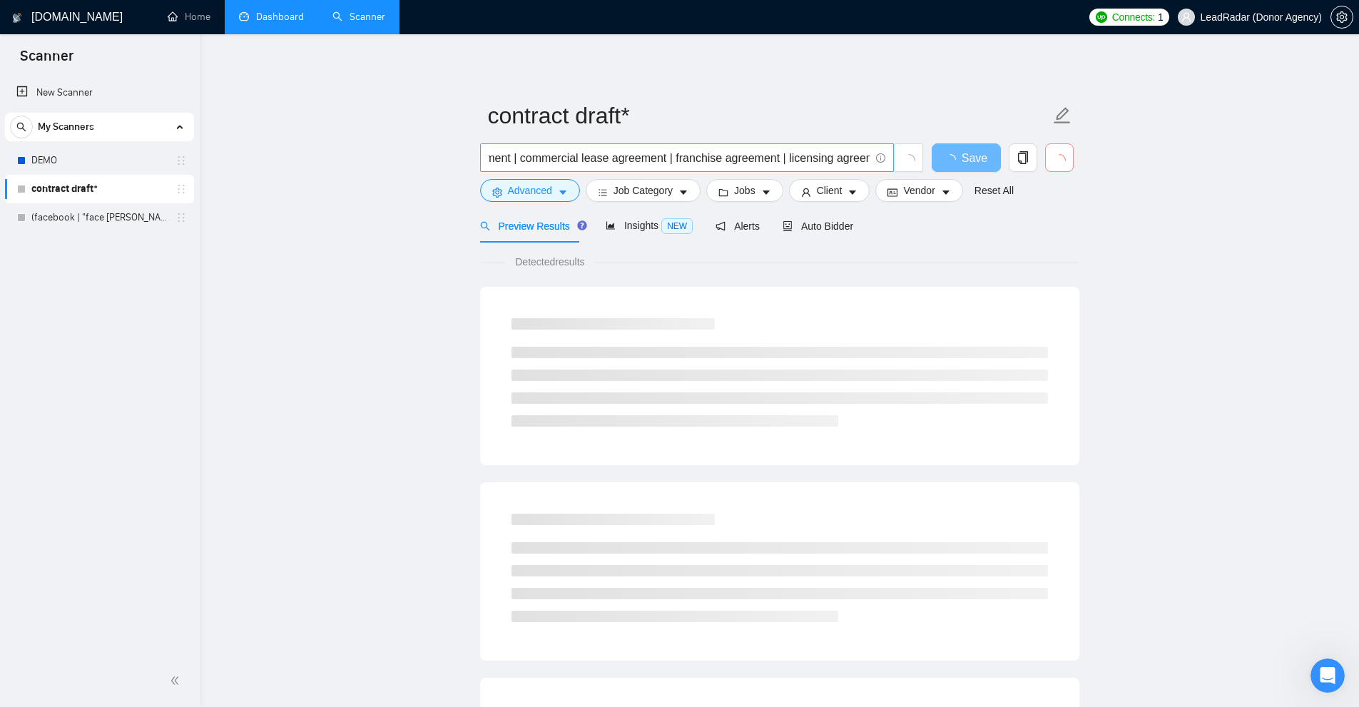
scroll to position [0, 2232]
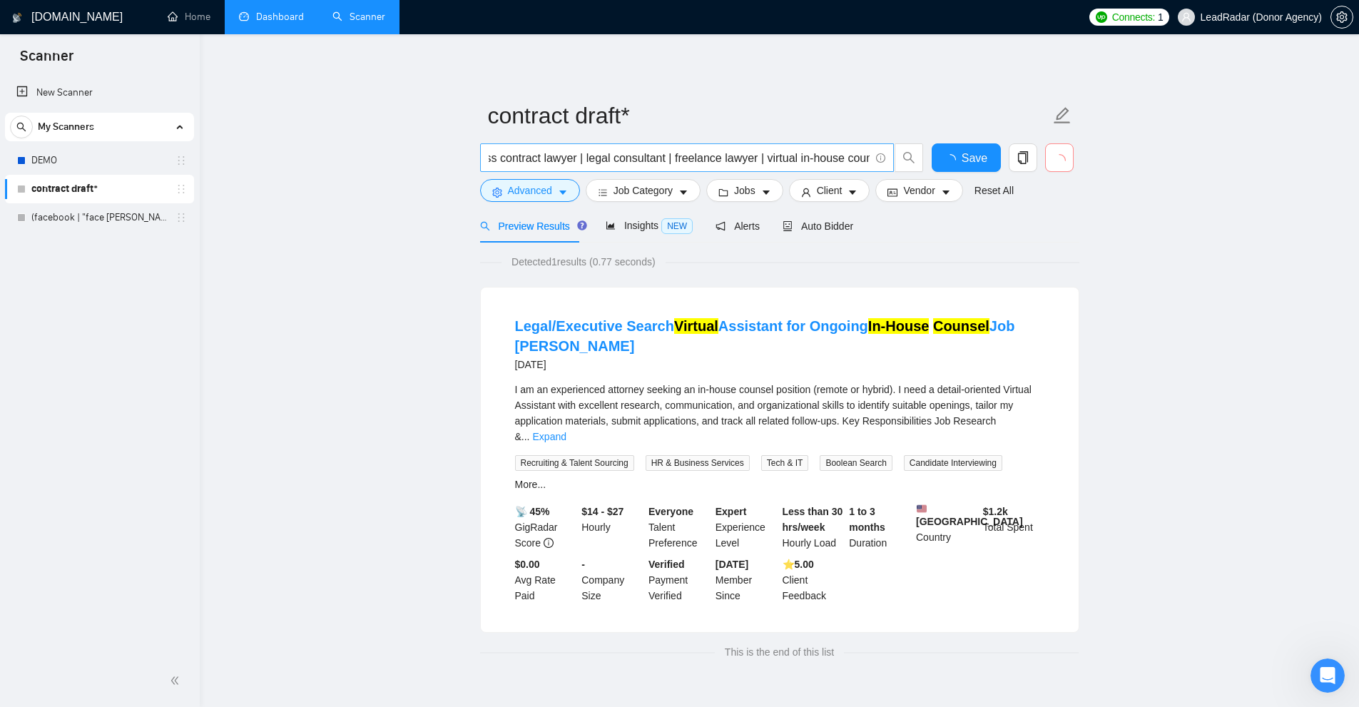
click at [741, 160] on input "contract drafting | contract writing | contract review | agreement review | leg…" at bounding box center [679, 158] width 381 height 18
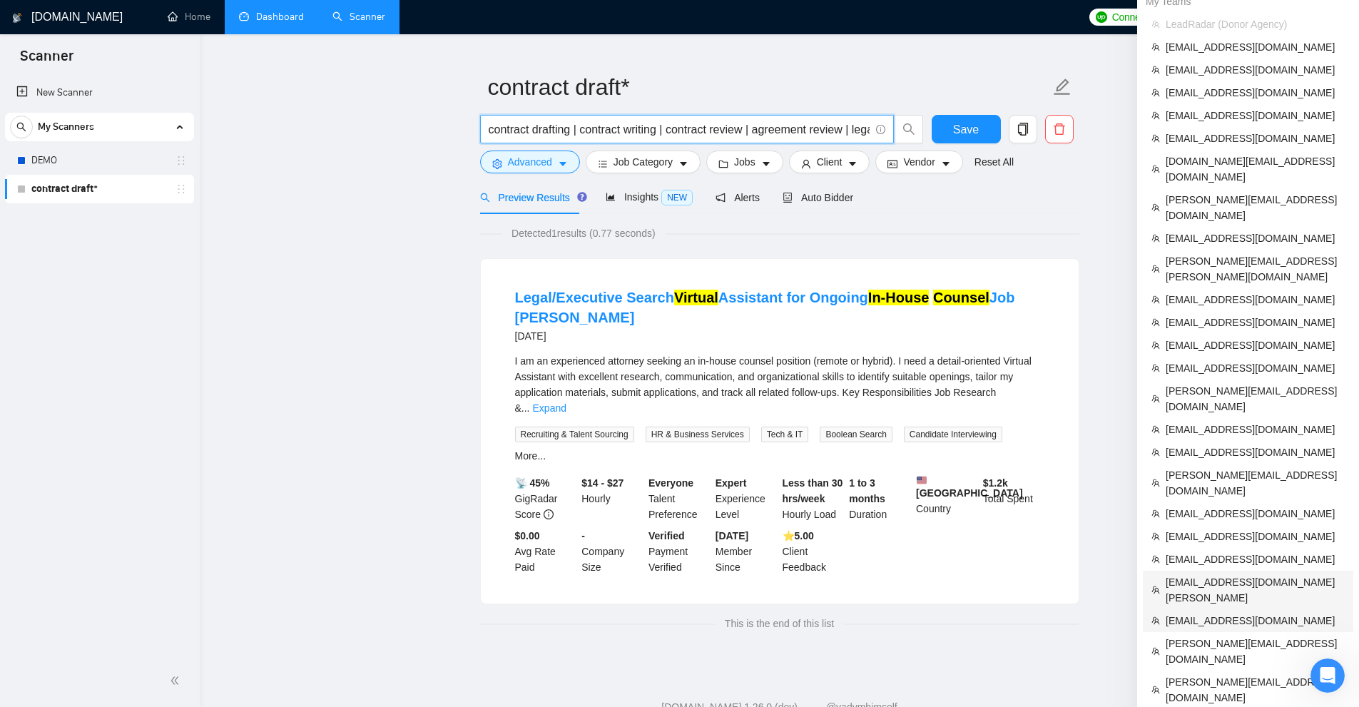
scroll to position [0, 0]
